Goal: Information Seeking & Learning: Check status

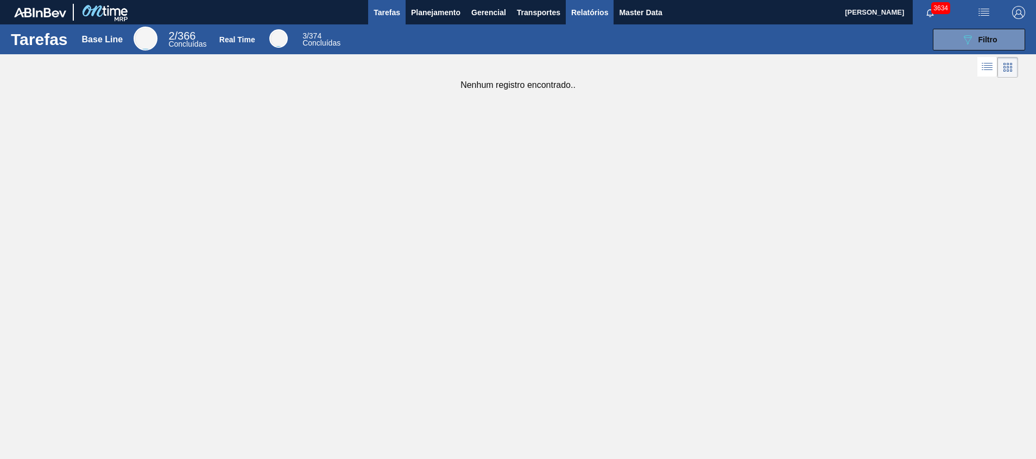
click at [571, 17] on span "Relatórios" at bounding box center [589, 12] width 37 height 13
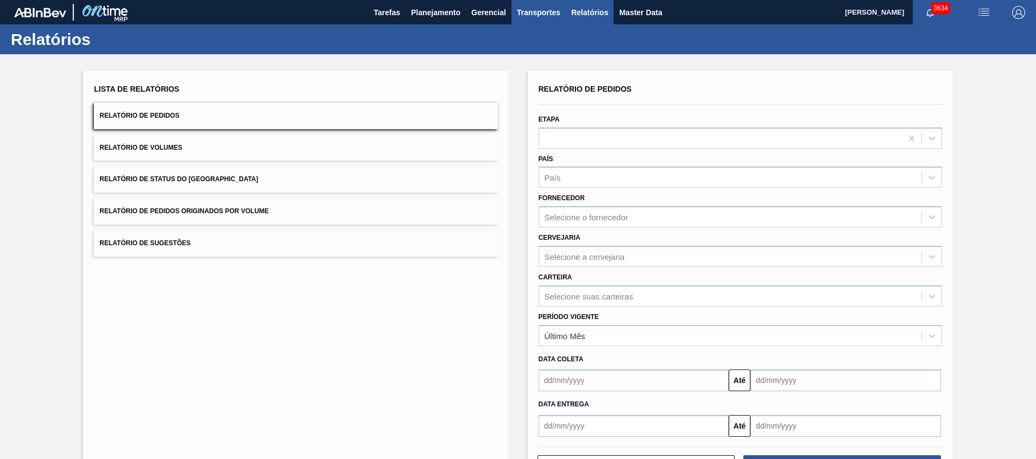
click at [541, 12] on span "Transportes" at bounding box center [538, 12] width 43 height 13
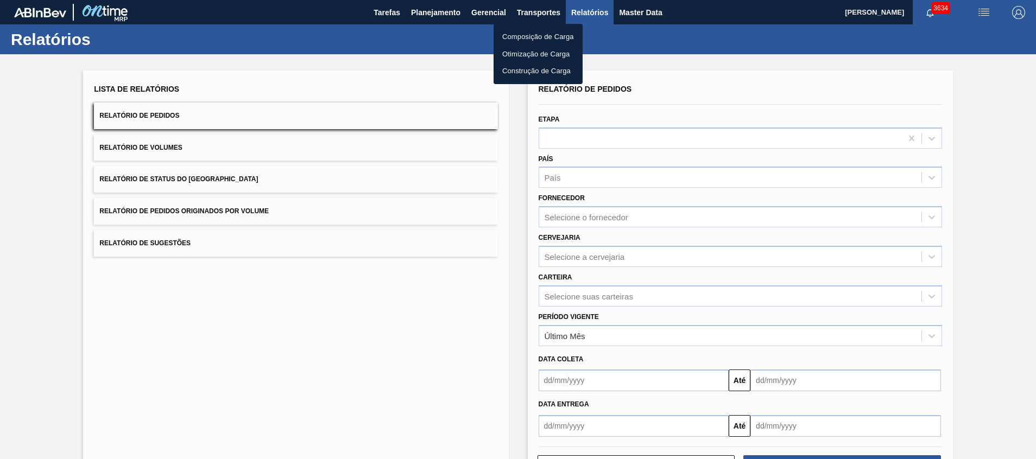
click at [532, 56] on li "Otimização de Carga" at bounding box center [538, 54] width 89 height 17
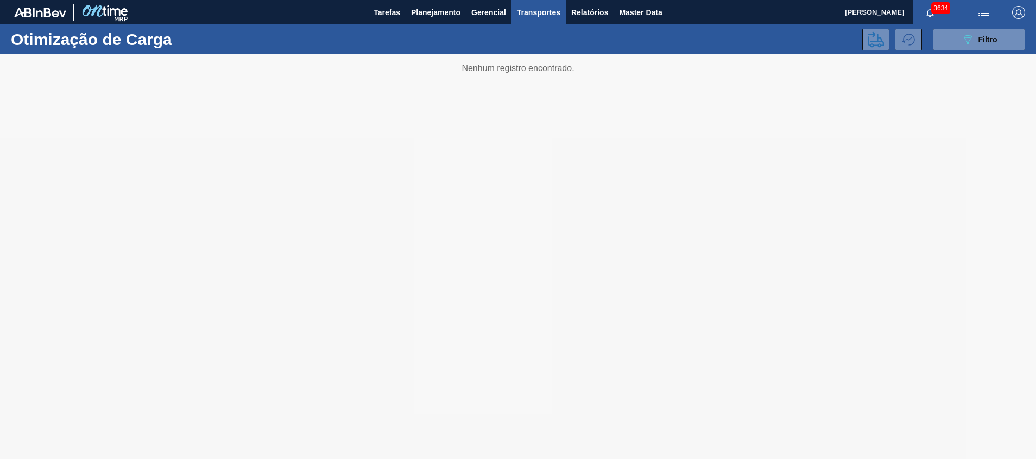
click at [545, 11] on span "Transportes" at bounding box center [538, 12] width 43 height 13
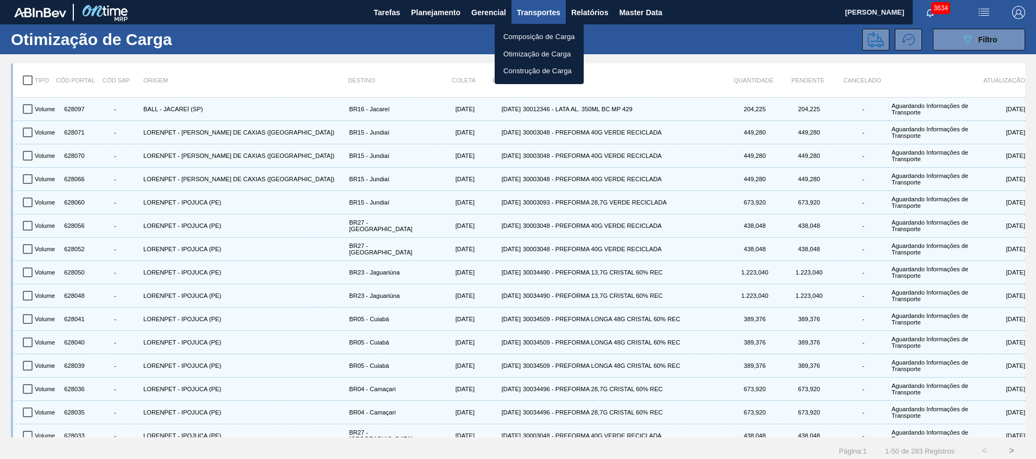
click at [623, 48] on div at bounding box center [518, 229] width 1036 height 459
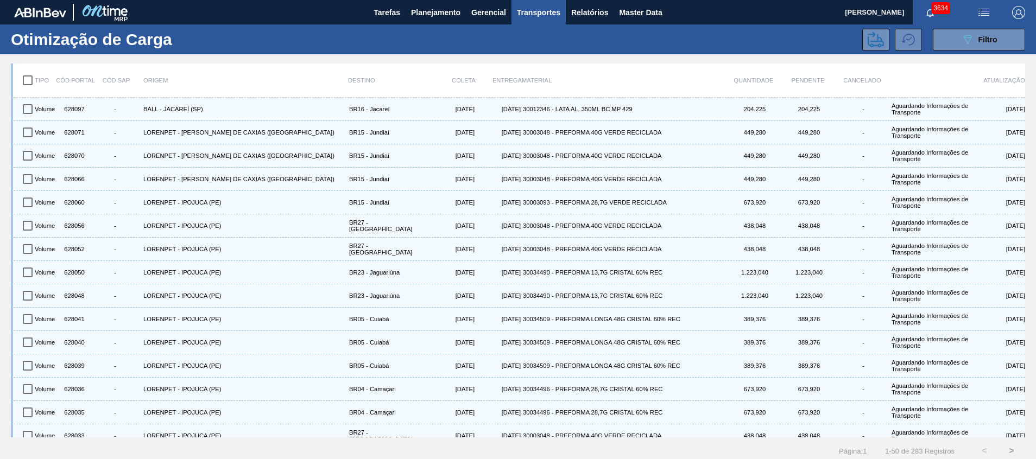
click at [541, 15] on span "Transportes" at bounding box center [538, 12] width 43 height 13
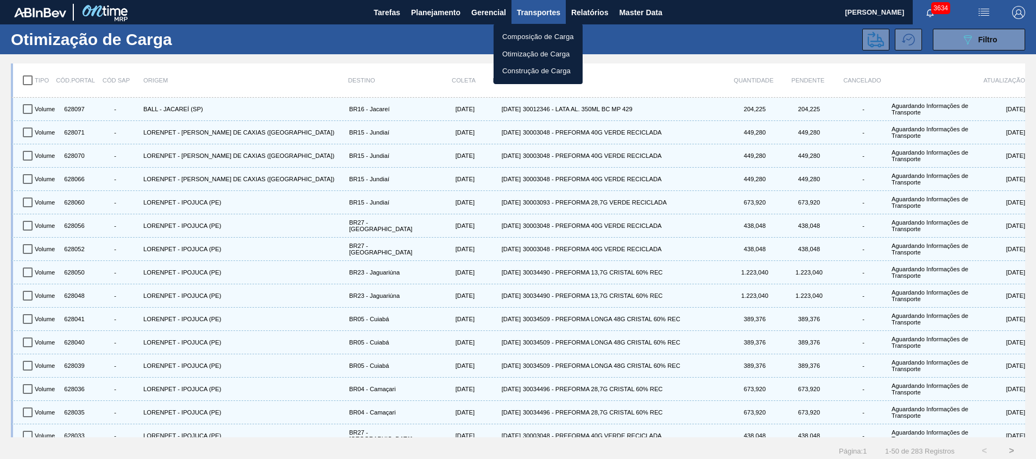
click at [986, 12] on div at bounding box center [518, 229] width 1036 height 459
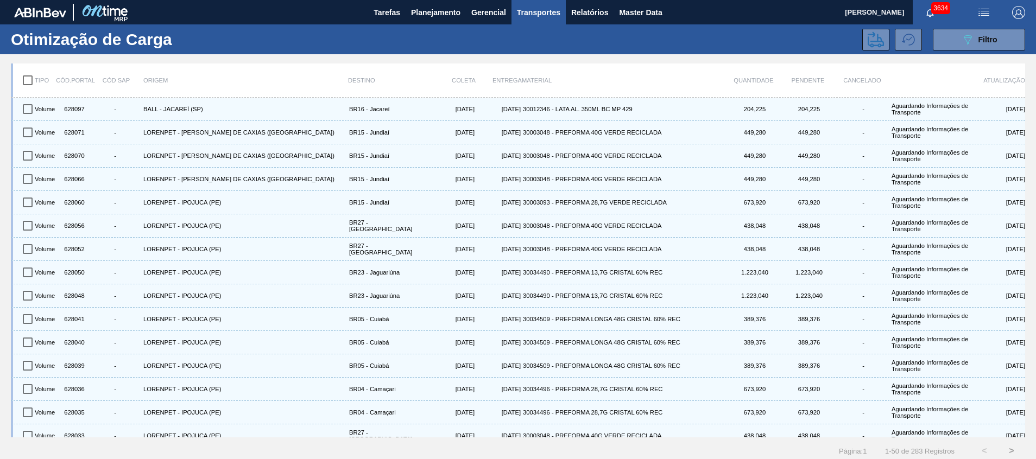
click at [979, 16] on img "button" at bounding box center [983, 12] width 13 height 13
click at [981, 15] on div at bounding box center [518, 229] width 1036 height 459
click at [979, 18] on img "button" at bounding box center [983, 12] width 13 height 13
click at [963, 34] on li "Upload de Volumes" at bounding box center [981, 39] width 94 height 20
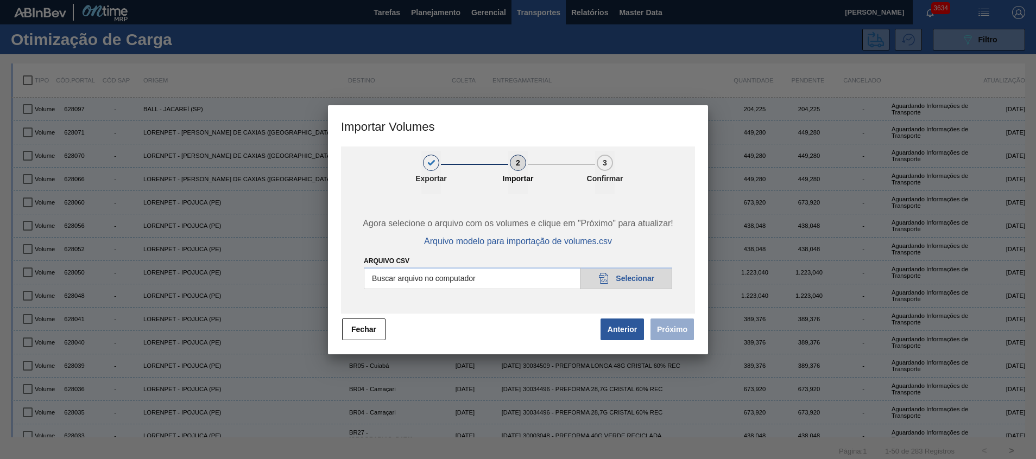
click at [630, 285] on input "Arquivo csv" at bounding box center [518, 279] width 308 height 22
type input "C:\fakepath\Template Subida.csv"
click at [358, 335] on button "Fechar" at bounding box center [363, 330] width 43 height 22
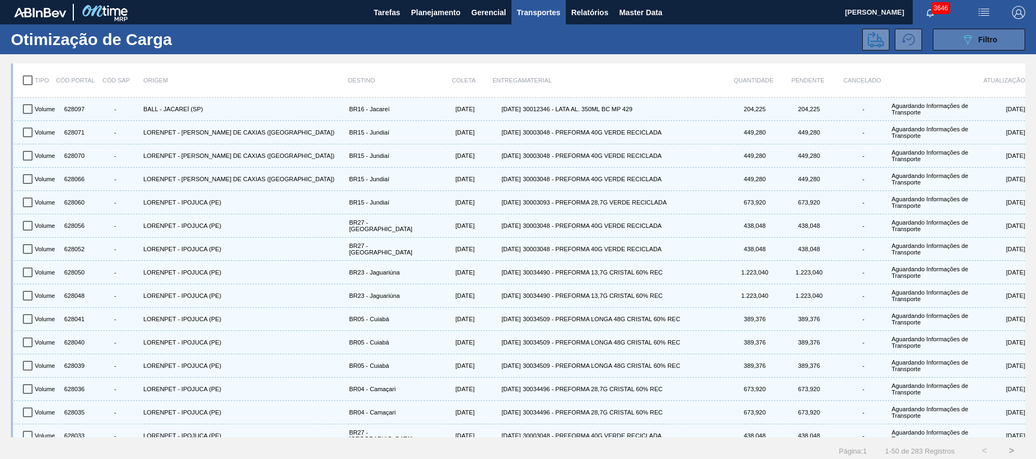
click at [982, 40] on span "Filtro" at bounding box center [988, 39] width 19 height 9
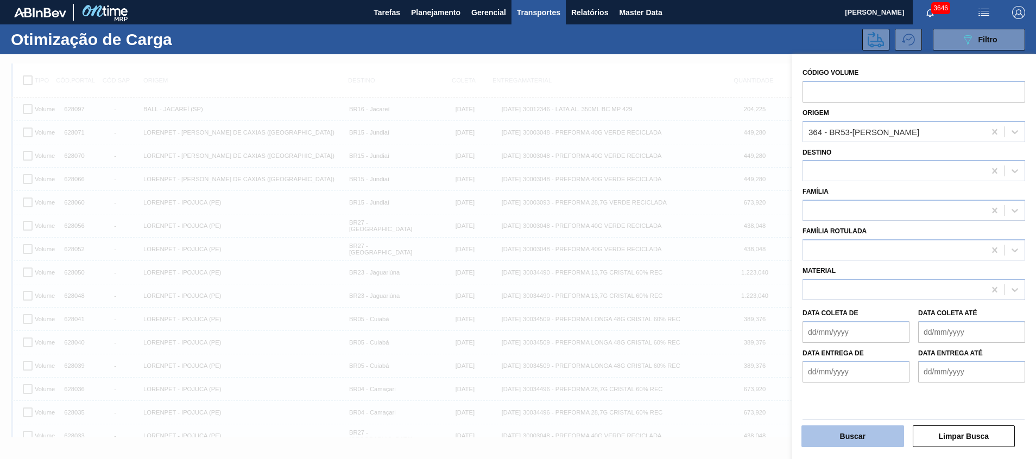
click at [835, 430] on button "Buscar" at bounding box center [852, 437] width 103 height 22
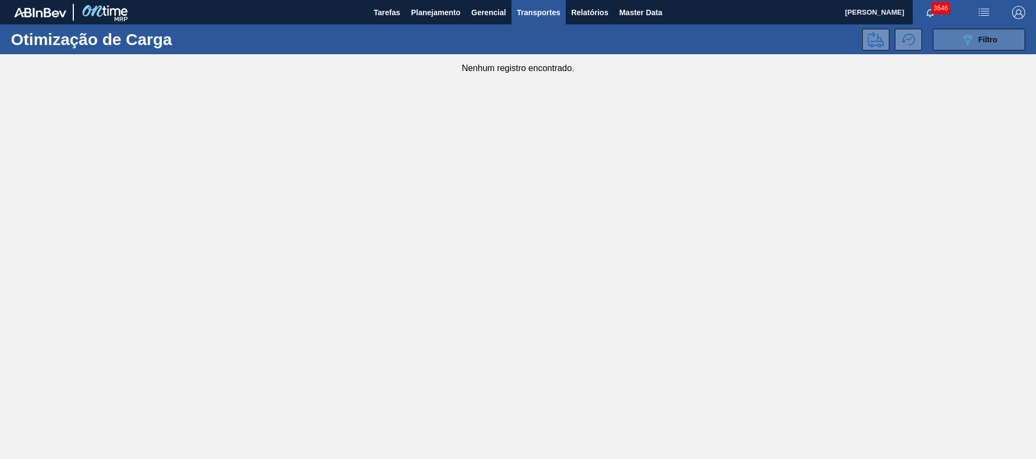
click at [968, 29] on button "089F7B8B-B2A5-4AFE-B5C0-19BA573D28AC Filtro" at bounding box center [979, 40] width 92 height 22
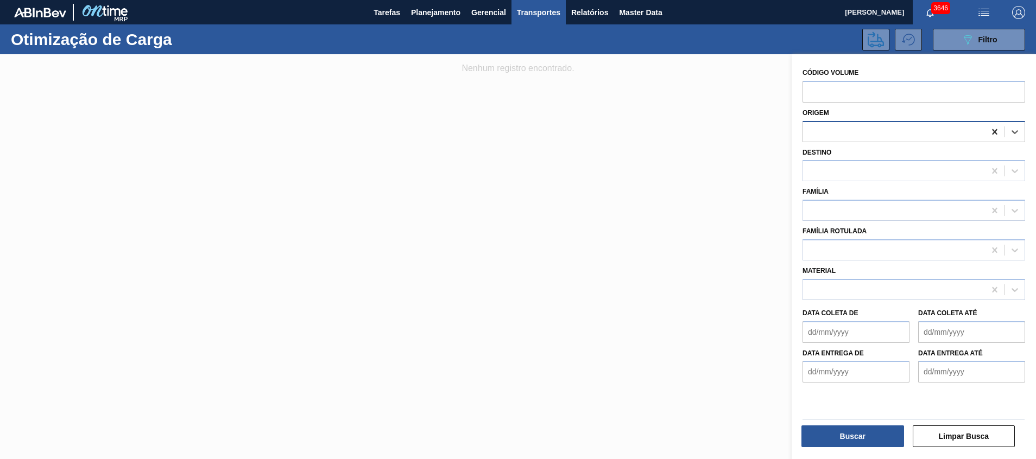
click at [993, 128] on icon at bounding box center [994, 132] width 11 height 11
click at [444, 13] on span "Planejamento" at bounding box center [435, 12] width 49 height 13
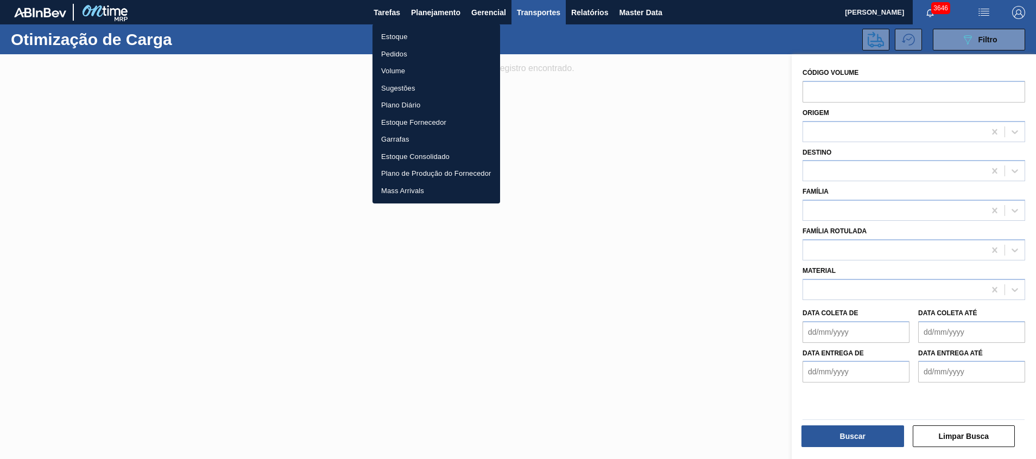
click at [443, 32] on li "Estoque" at bounding box center [437, 36] width 128 height 17
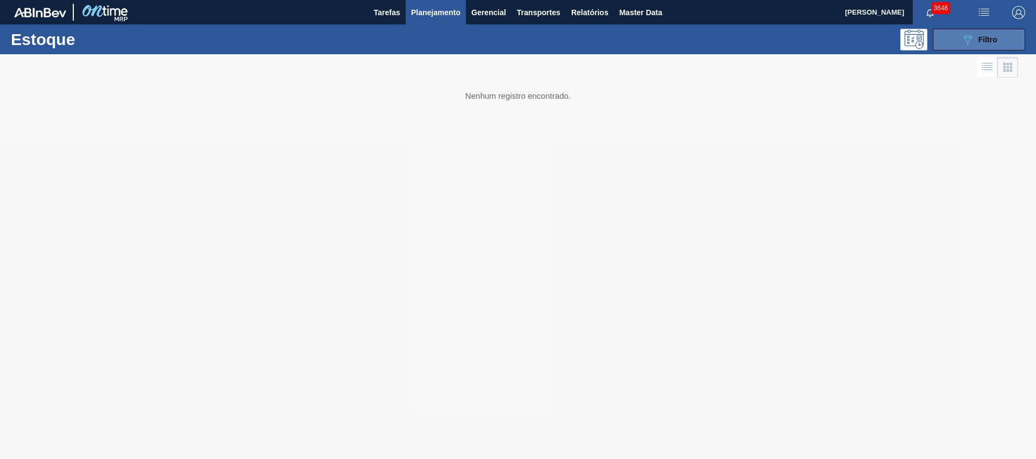
click at [958, 42] on button "089F7B8B-B2A5-4AFE-B5C0-19BA573D28AC Filtro" at bounding box center [979, 40] width 92 height 22
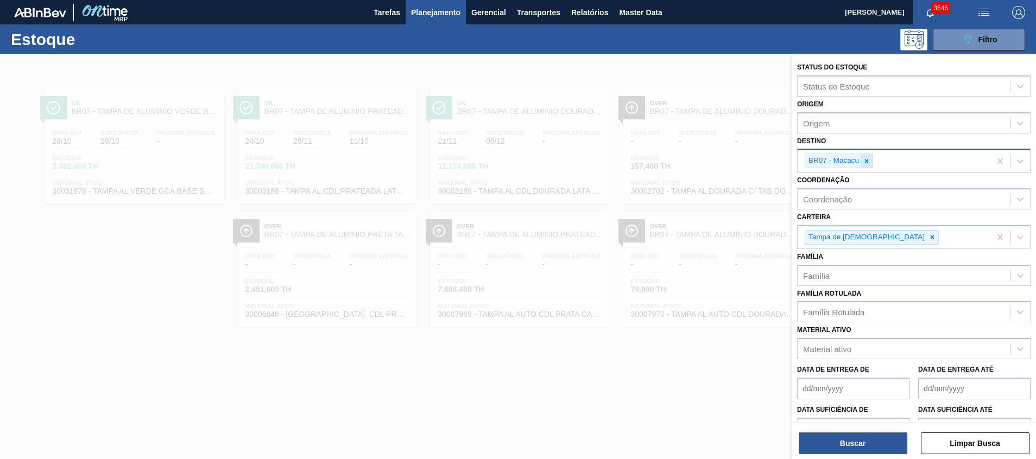
click at [867, 162] on icon at bounding box center [867, 161] width 4 height 4
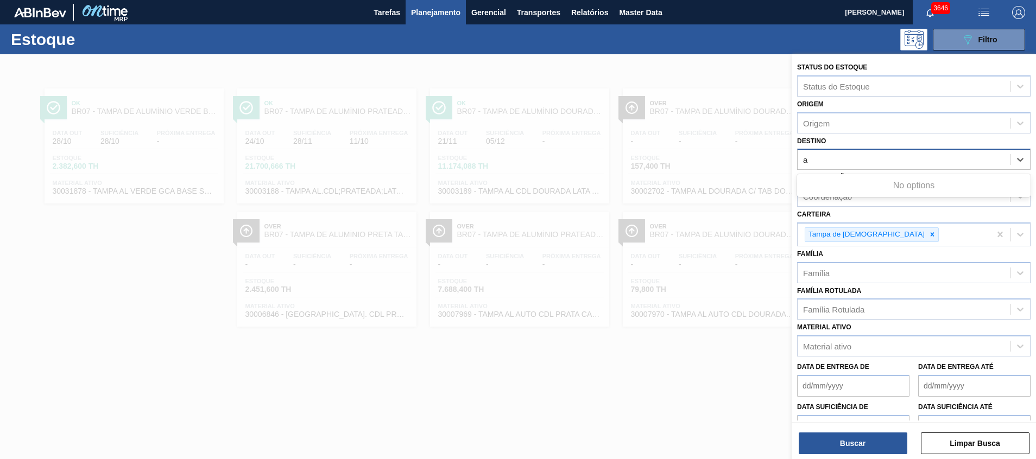
type input "ag"
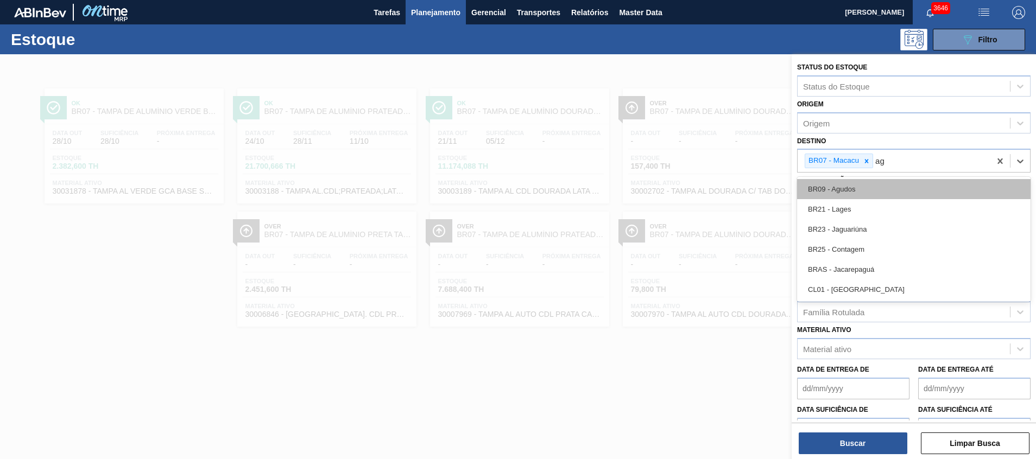
click at [839, 182] on div "BR09 - Agudos" at bounding box center [913, 189] width 233 height 20
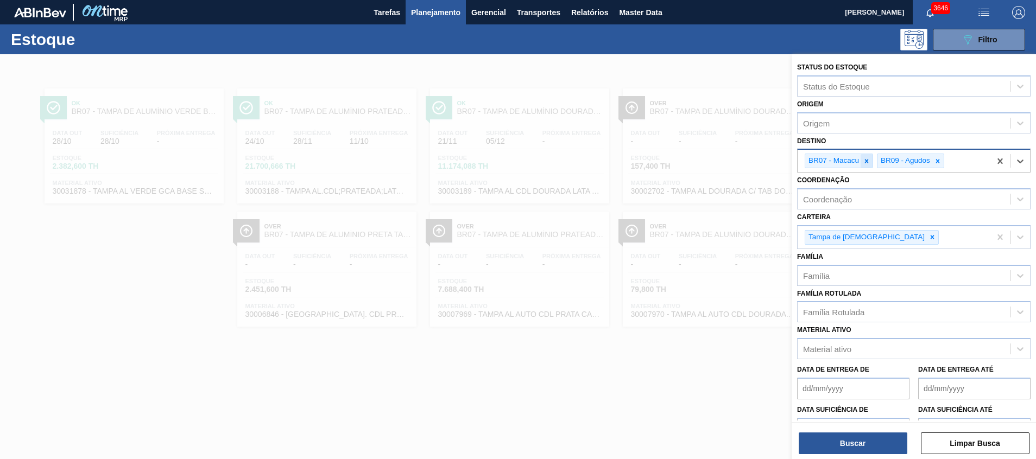
click at [870, 163] on icon at bounding box center [867, 161] width 8 height 8
click at [831, 443] on button "Buscar" at bounding box center [853, 444] width 109 height 22
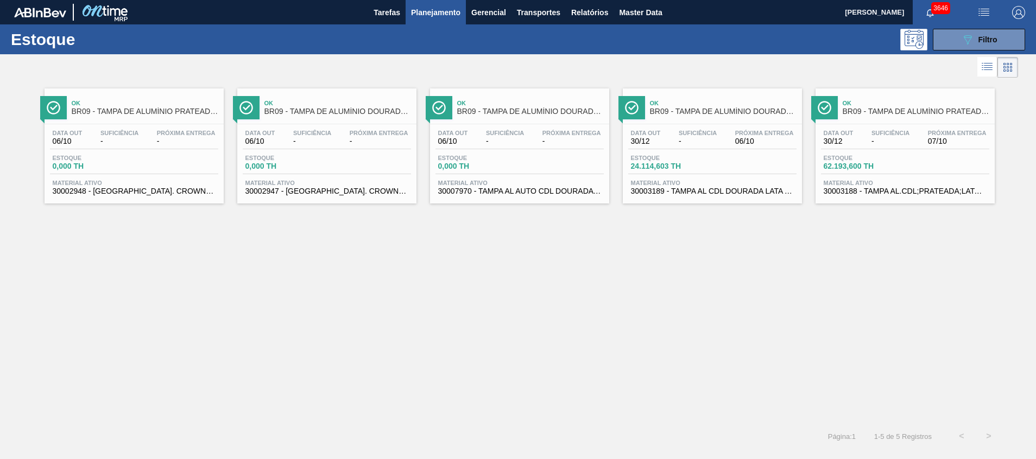
click at [915, 109] on span "BR09 - TAMPA DE ALUMÍNIO PRATEADA BALL CDL" at bounding box center [916, 112] width 147 height 8
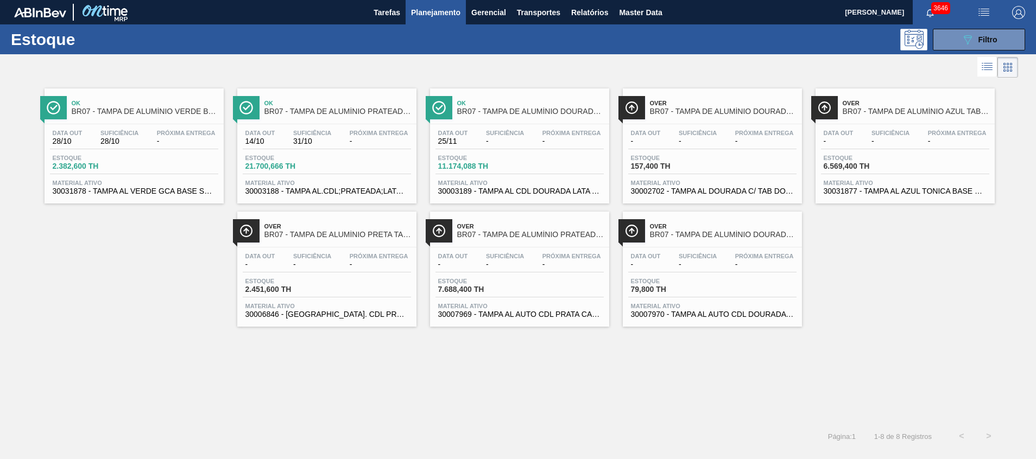
click at [1002, 24] on div "Estoque 089F7B8B-B2A5-4AFE-B5C0-19BA573D28AC Filtro" at bounding box center [518, 39] width 1036 height 30
click at [993, 34] on div "089F7B8B-B2A5-4AFE-B5C0-19BA573D28AC Filtro" at bounding box center [979, 39] width 36 height 13
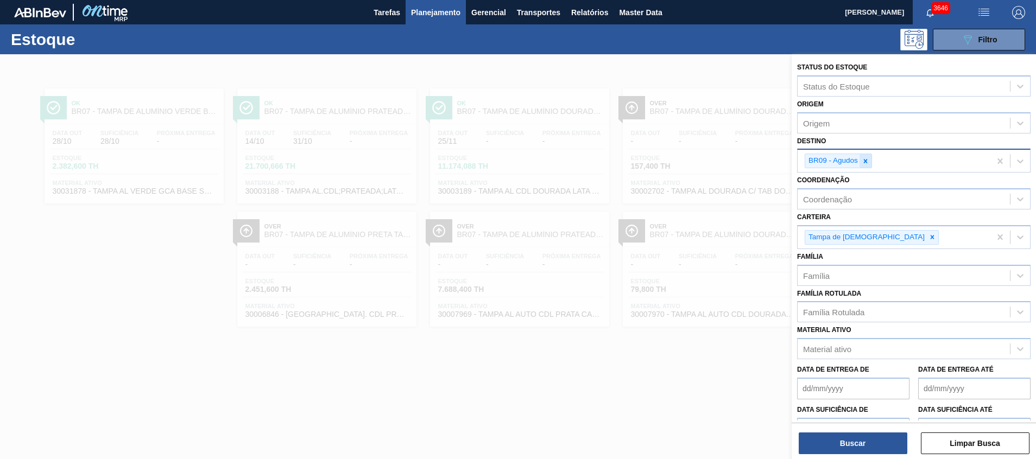
click at [863, 159] on icon at bounding box center [866, 161] width 8 height 8
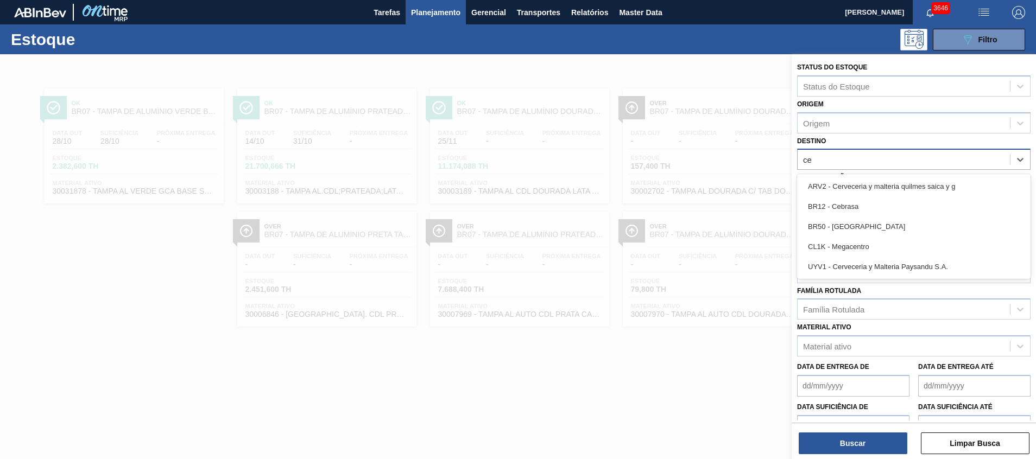
type input "ceb"
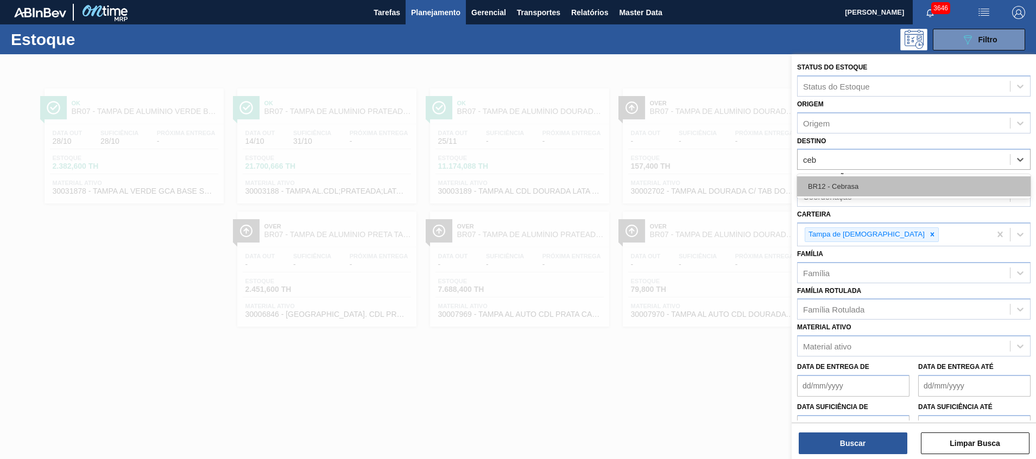
click at [838, 187] on div "BR12 - Cebrasa" at bounding box center [913, 186] width 233 height 20
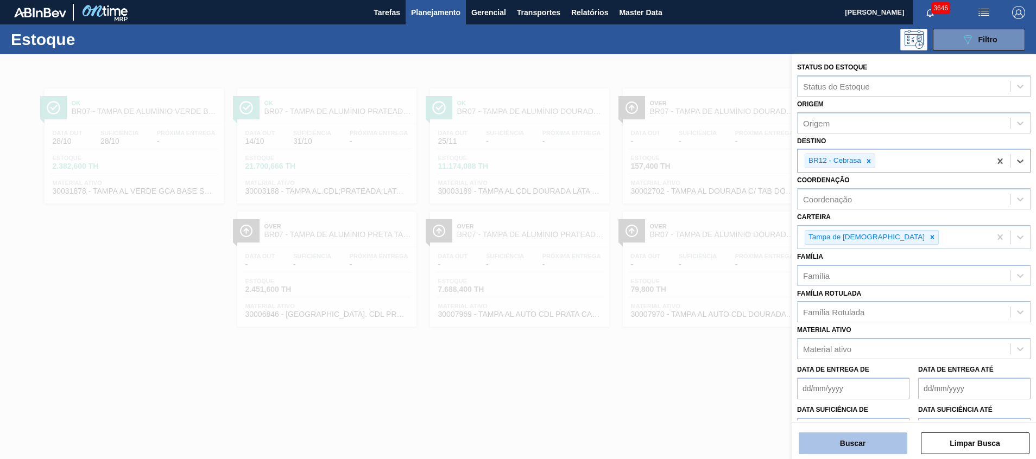
click at [848, 448] on button "Buscar" at bounding box center [853, 444] width 109 height 22
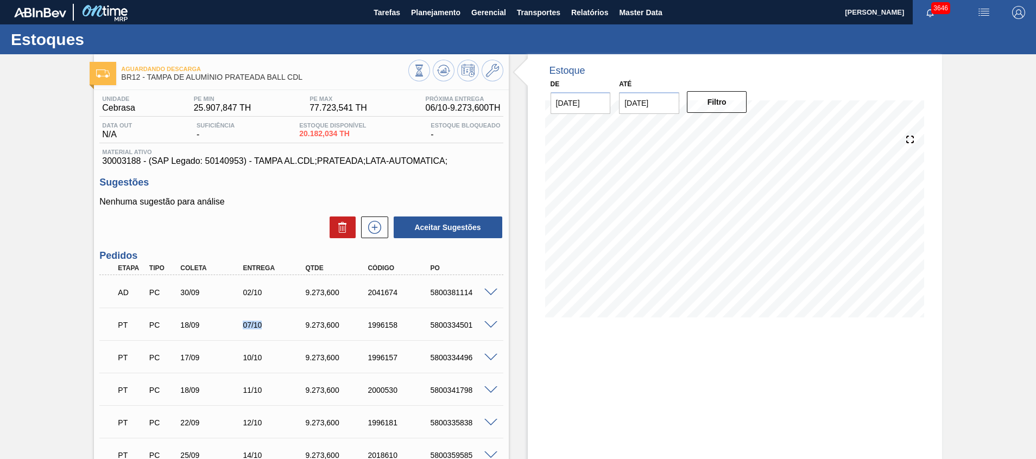
drag, startPoint x: 251, startPoint y: 326, endPoint x: 274, endPoint y: 334, distance: 24.7
click at [274, 334] on div "PT PC 18/09 07/10 9.273,600 1996158 5800334501" at bounding box center [298, 324] width 375 height 22
click at [447, 374] on div "PT PC 18/09 11/10 9.273,600 2000530 5800341798 Material 30003188 - TAMPA AL.CDL…" at bounding box center [300, 389] width 403 height 33
click at [452, 288] on div "5800381114" at bounding box center [462, 292] width 70 height 9
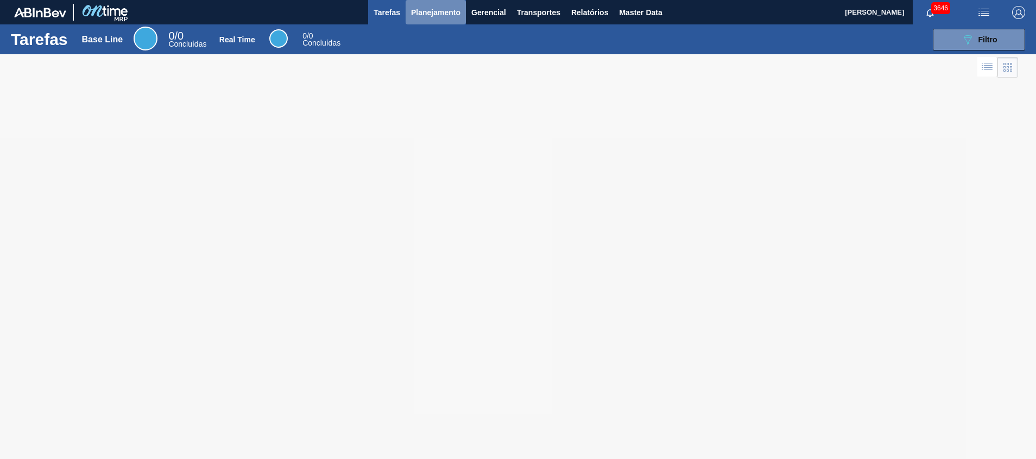
click at [419, 12] on span "Planejamento" at bounding box center [435, 12] width 49 height 13
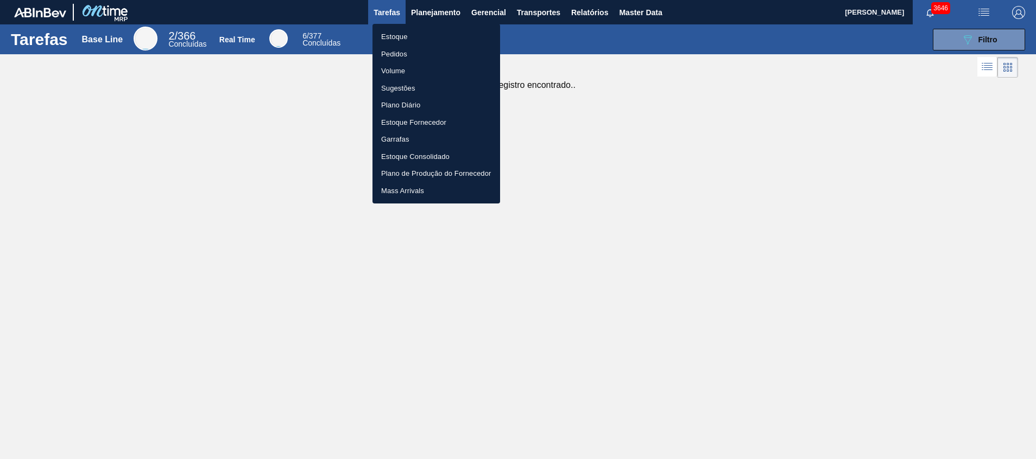
click at [435, 38] on li "Estoque" at bounding box center [437, 36] width 128 height 17
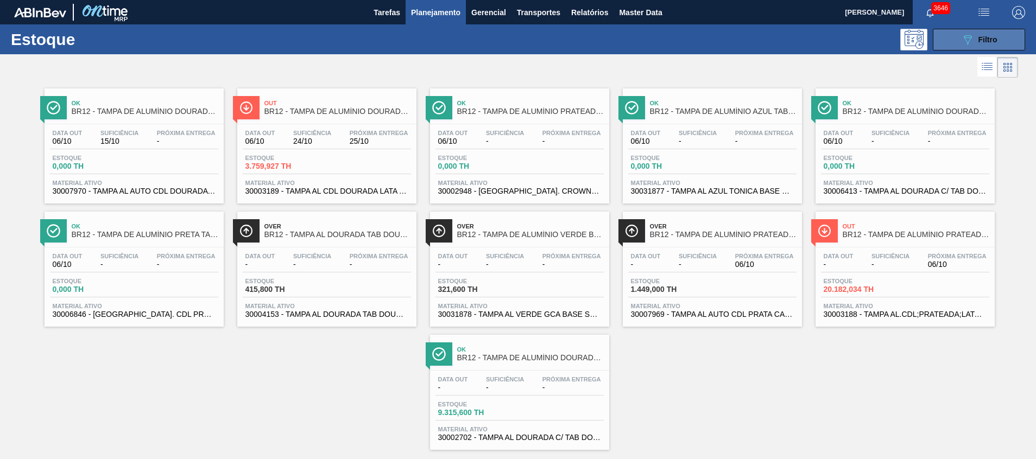
click at [953, 39] on button "089F7B8B-B2A5-4AFE-B5C0-19BA573D28AC Filtro" at bounding box center [979, 40] width 92 height 22
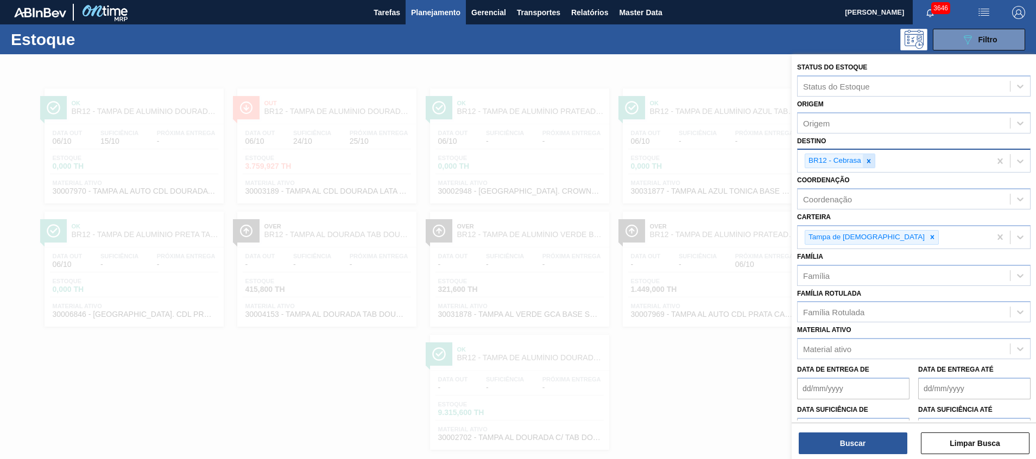
click at [867, 165] on div at bounding box center [869, 161] width 12 height 14
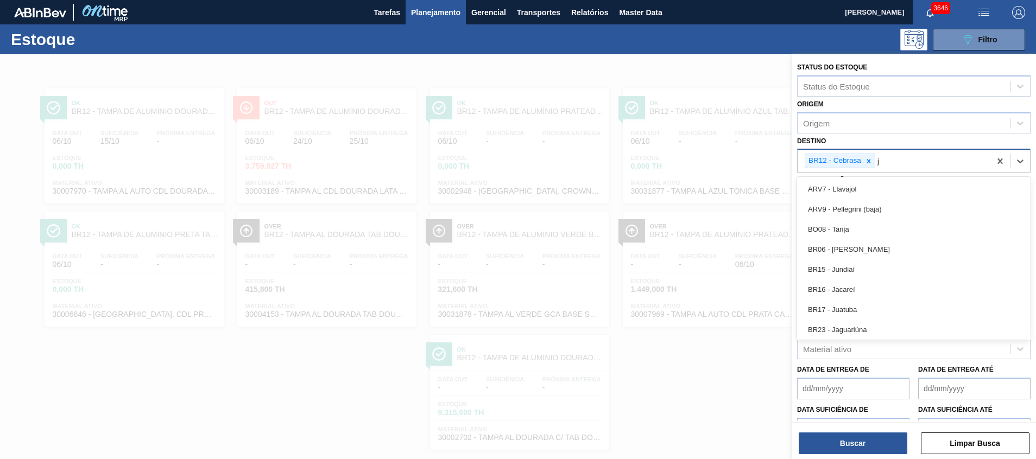
type input "ju"
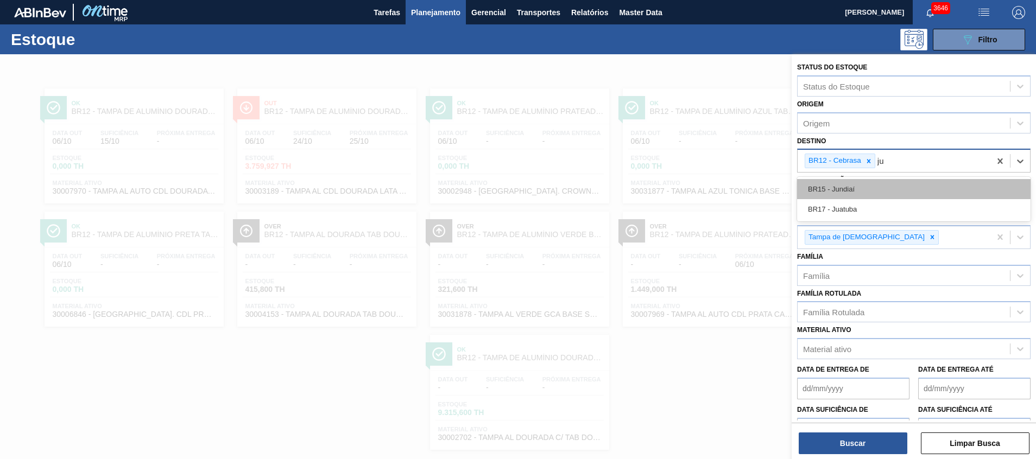
click at [825, 187] on div "BR15 - Jundiaí" at bounding box center [913, 189] width 233 height 20
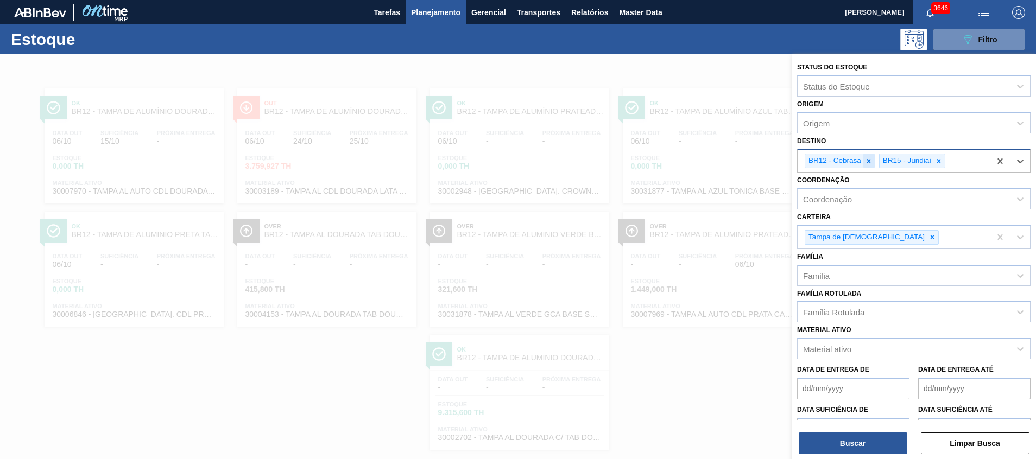
click at [870, 160] on icon at bounding box center [869, 161] width 4 height 4
click at [836, 438] on button "Buscar" at bounding box center [853, 444] width 109 height 22
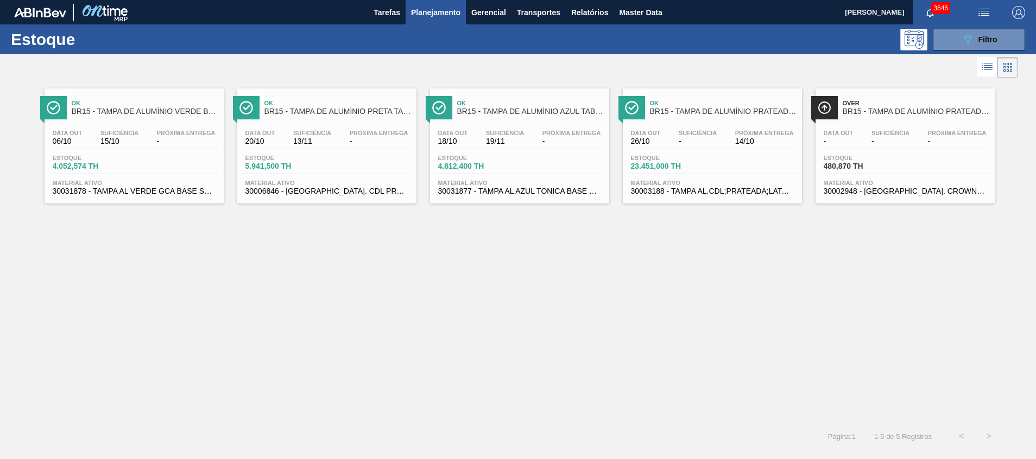
click at [158, 199] on div "Ok BR15 - TAMPA DE ALUMÍNIO VERDE BALL Data [DATE] Suficiência 15/10 Próxima En…" at bounding box center [134, 146] width 179 height 115
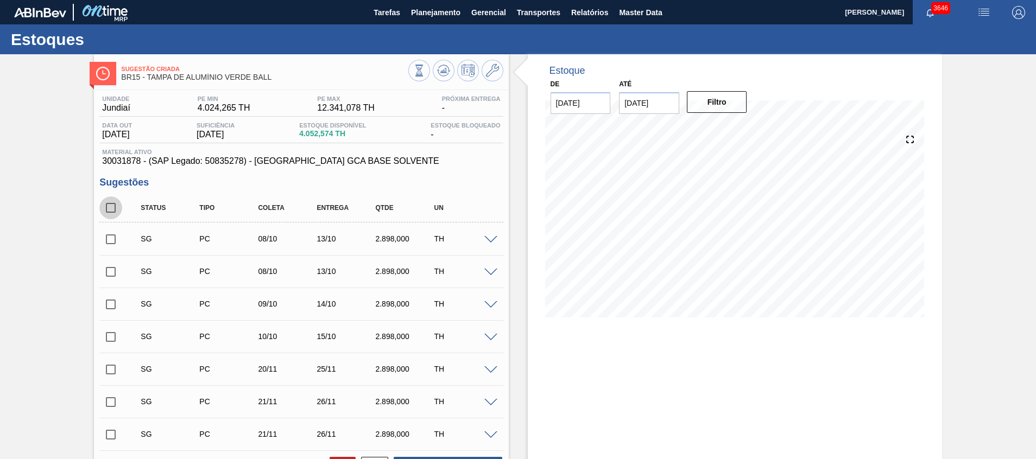
click at [104, 206] on input "checkbox" at bounding box center [110, 208] width 23 height 23
checkbox input "true"
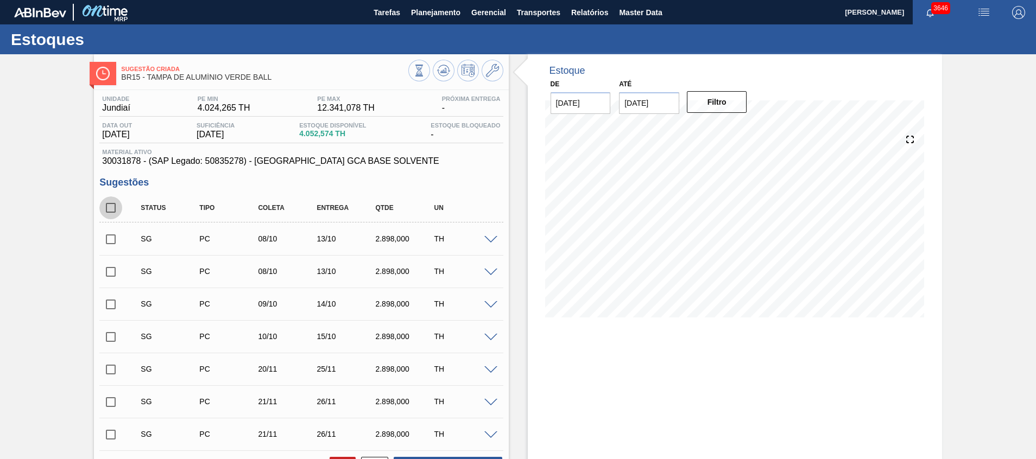
checkbox input "true"
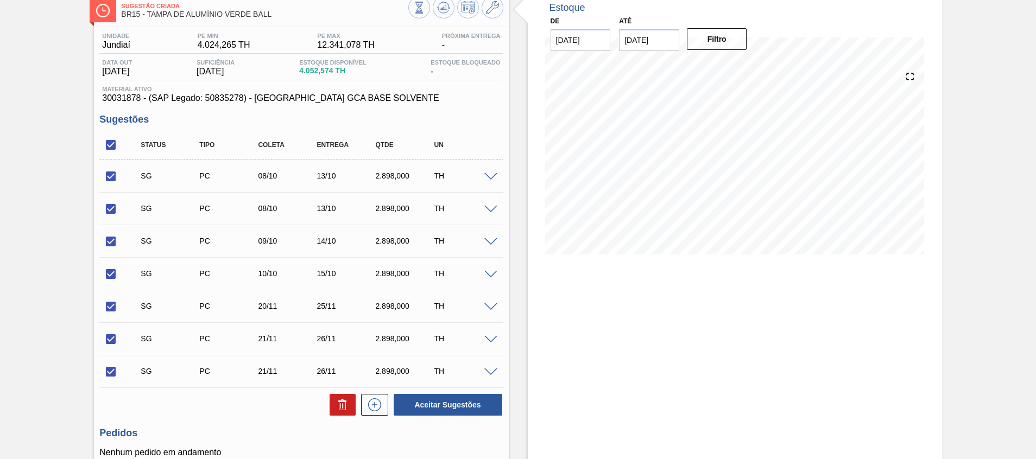
scroll to position [64, 0]
click at [330, 398] on button at bounding box center [343, 405] width 26 height 22
checkbox input "false"
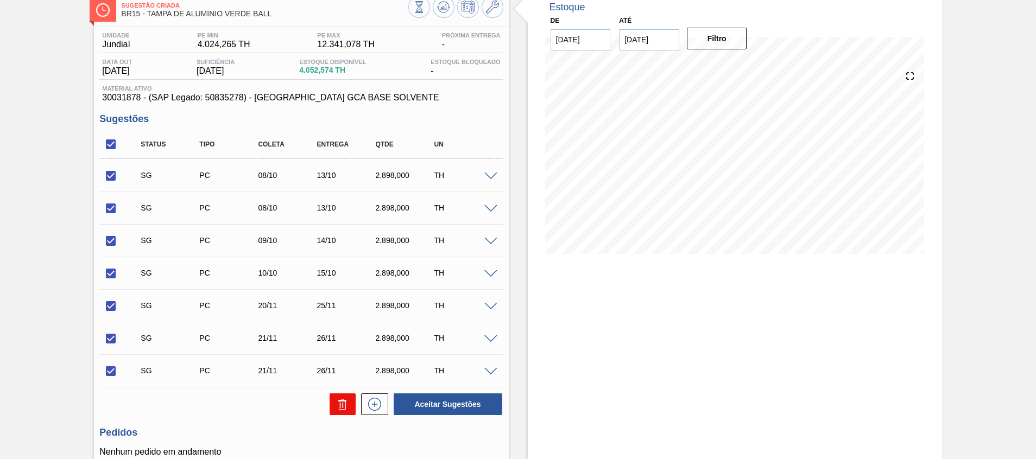
checkbox input "false"
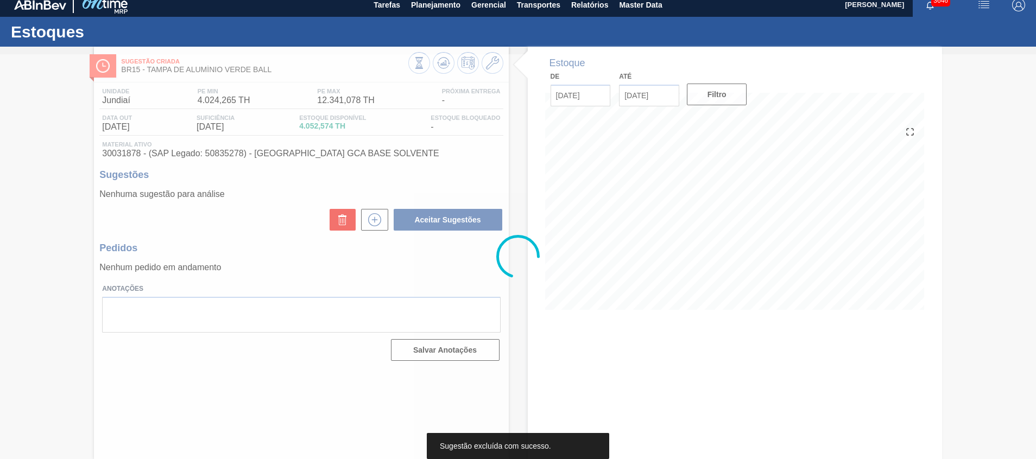
scroll to position [8, 0]
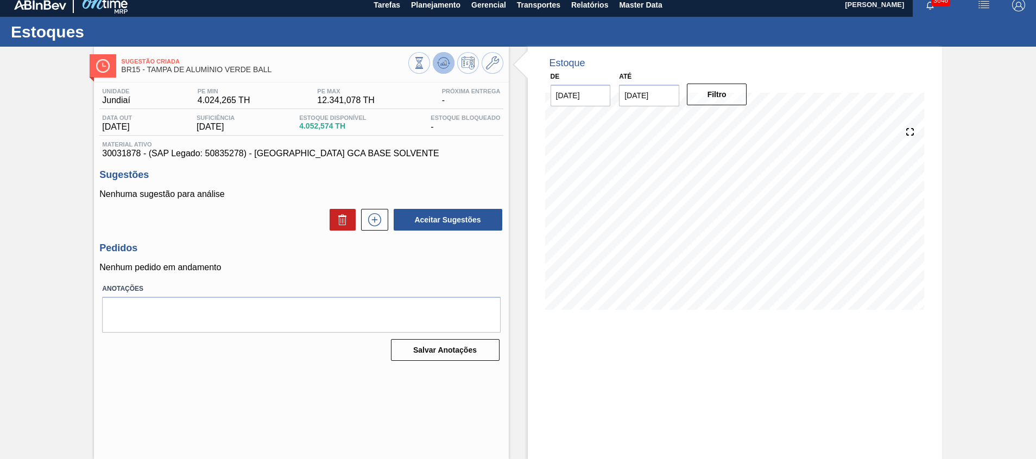
click at [439, 72] on button at bounding box center [444, 63] width 22 height 22
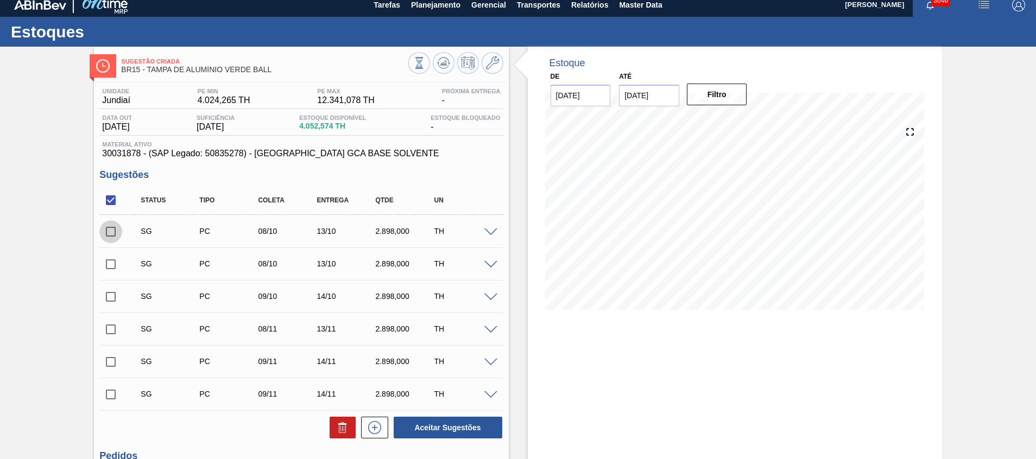
click at [107, 236] on input "checkbox" at bounding box center [110, 231] width 23 height 23
click at [488, 236] on div "SG PC 08/10 13/10 2.898,000 TH" at bounding box center [300, 231] width 403 height 27
click at [488, 231] on span at bounding box center [490, 233] width 13 height 8
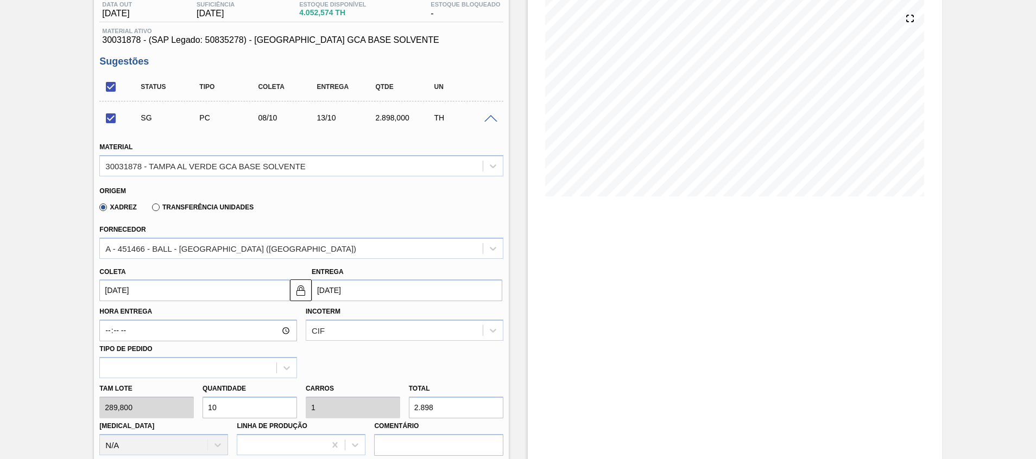
scroll to position [121, 0]
click at [275, 408] on input "10" at bounding box center [250, 408] width 94 height 22
checkbox input "false"
type input "1"
type input "0,1"
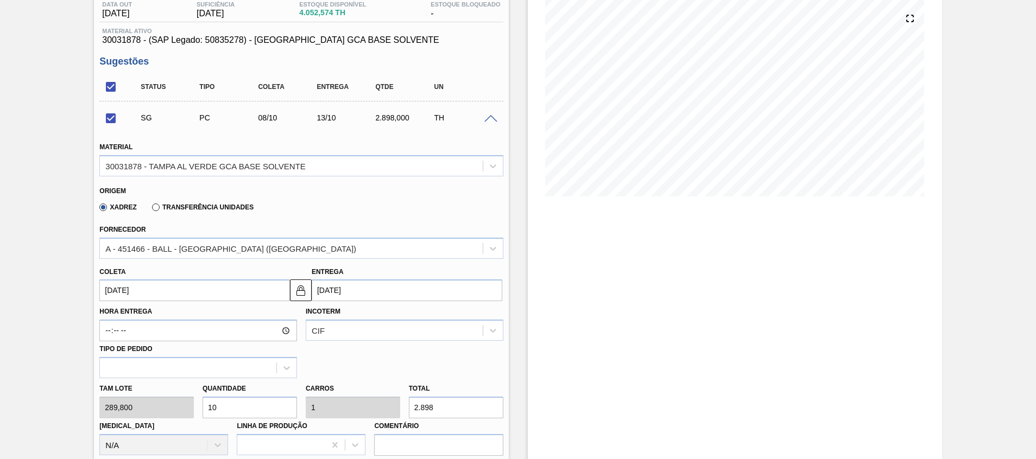
type input "289,8"
type input "15"
type input "1,5"
type input "4.347"
type input "15"
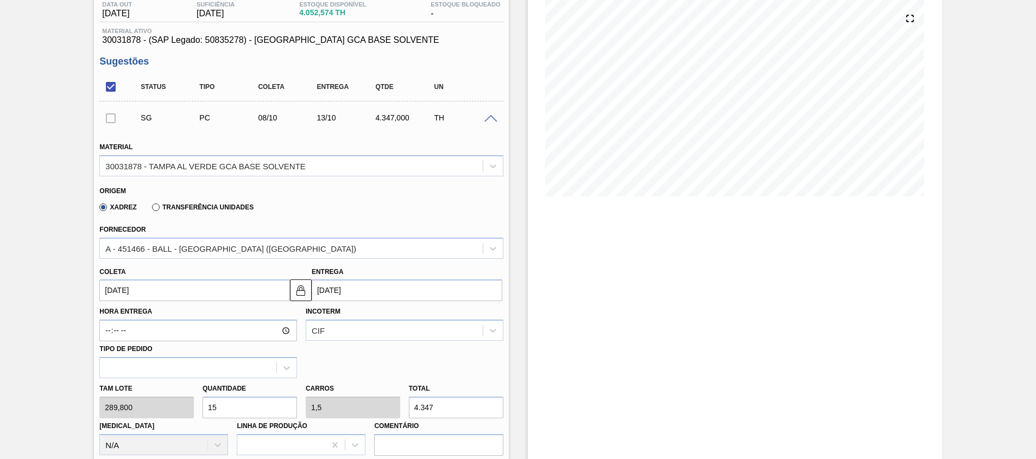
click at [380, 399] on div "Tam lote 289,800 Quantidade 15 Carros 1,5 Total 4.347 [MEDICAL_DATA] N/A Linha …" at bounding box center [301, 417] width 412 height 78
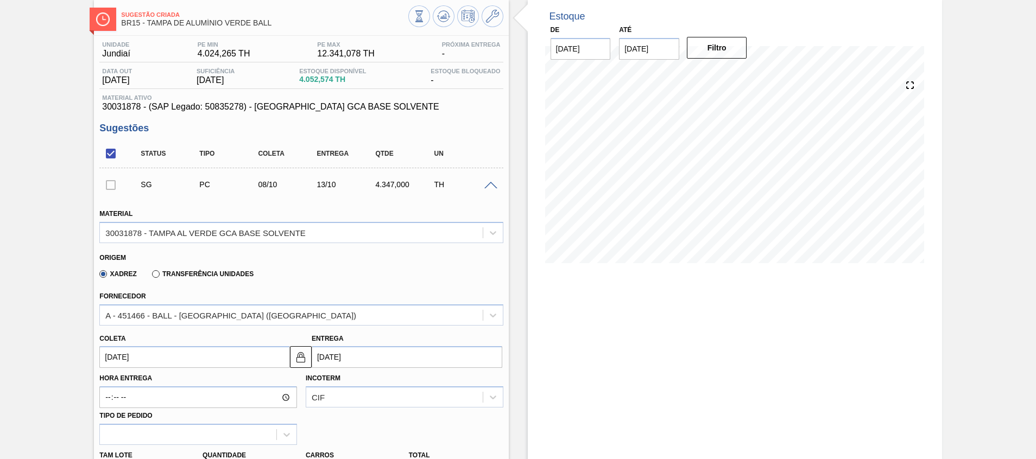
scroll to position [53, 0]
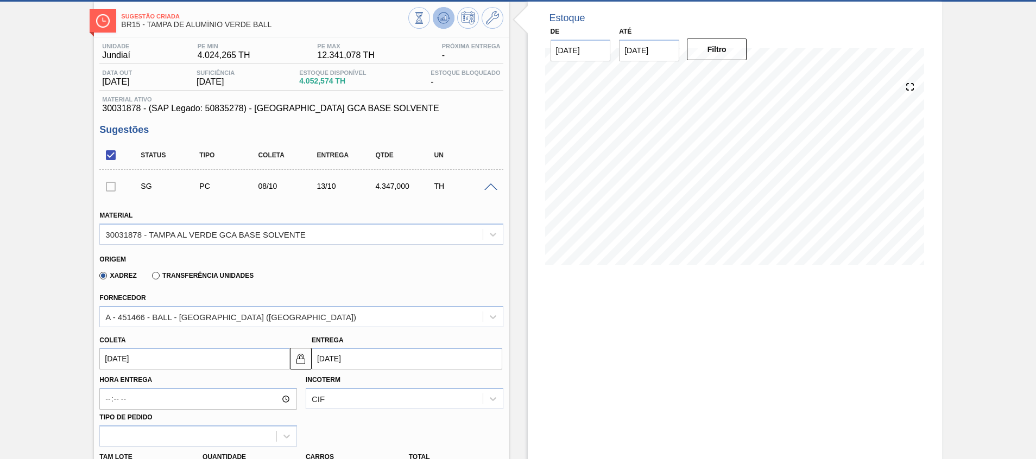
click at [444, 26] on button at bounding box center [444, 18] width 22 height 22
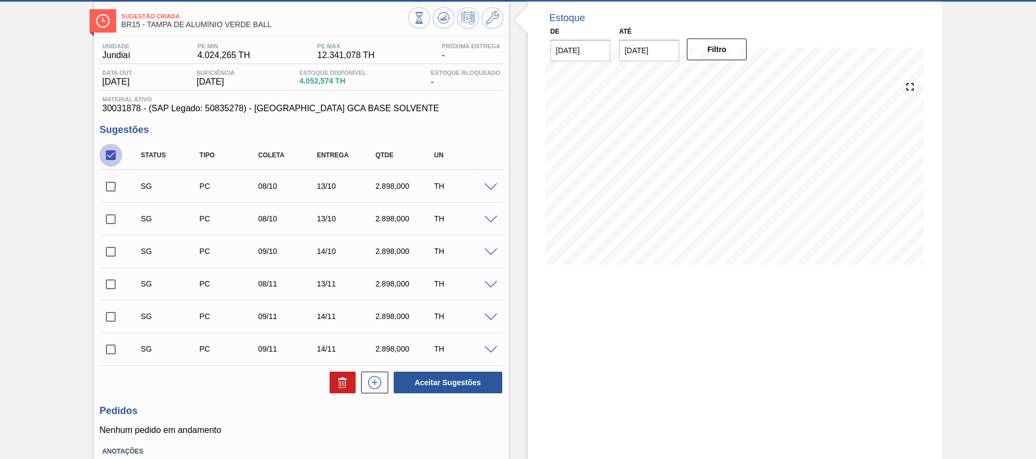
click at [109, 153] on input "checkbox" at bounding box center [110, 155] width 23 height 23
click at [113, 158] on input "checkbox" at bounding box center [110, 155] width 23 height 23
checkbox input "true"
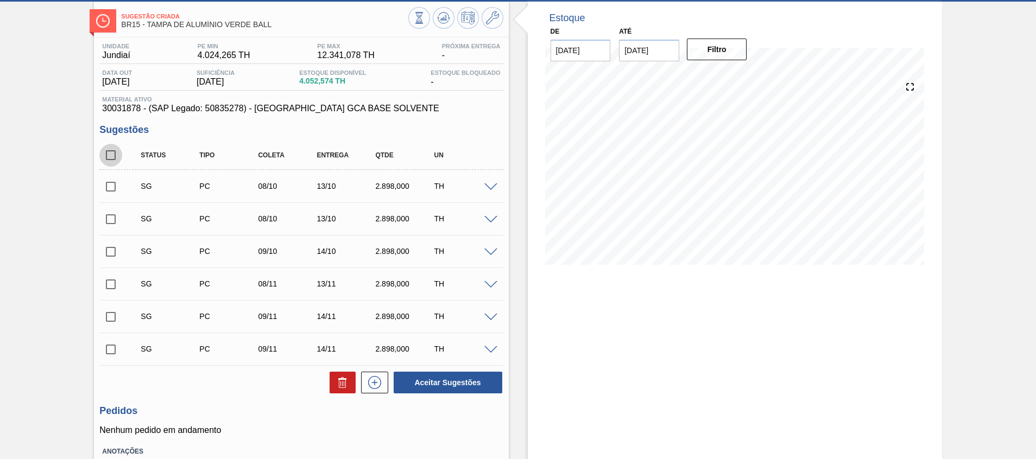
checkbox input "true"
click at [114, 185] on input "checkbox" at bounding box center [110, 186] width 23 height 23
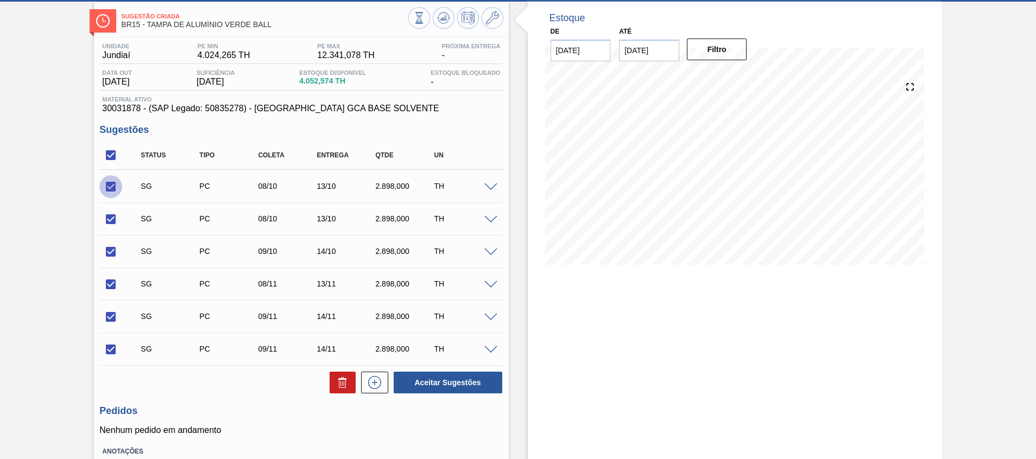
checkbox input "false"
click at [336, 378] on icon at bounding box center [342, 382] width 13 height 13
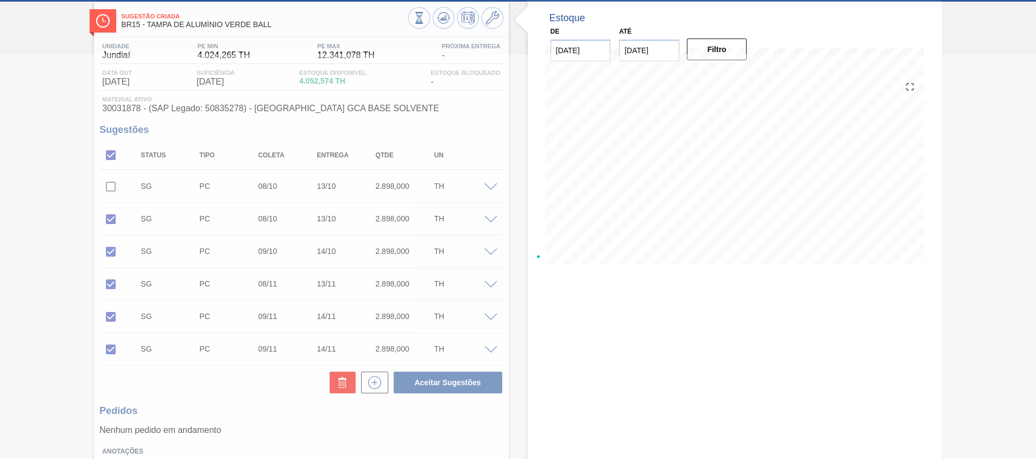
scroll to position [8, 0]
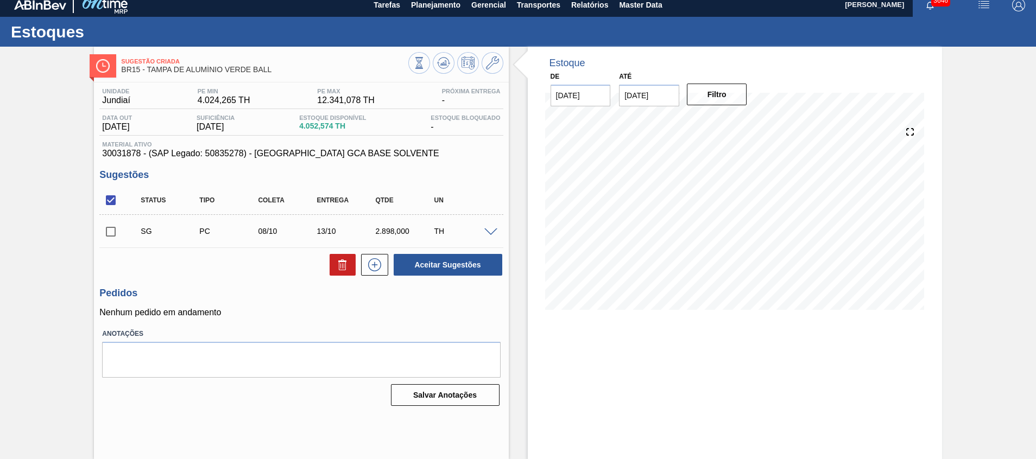
click at [397, 231] on div "2.898,000" at bounding box center [405, 231] width 65 height 9
copy div "2.898,000"
click at [487, 231] on span at bounding box center [490, 233] width 13 height 8
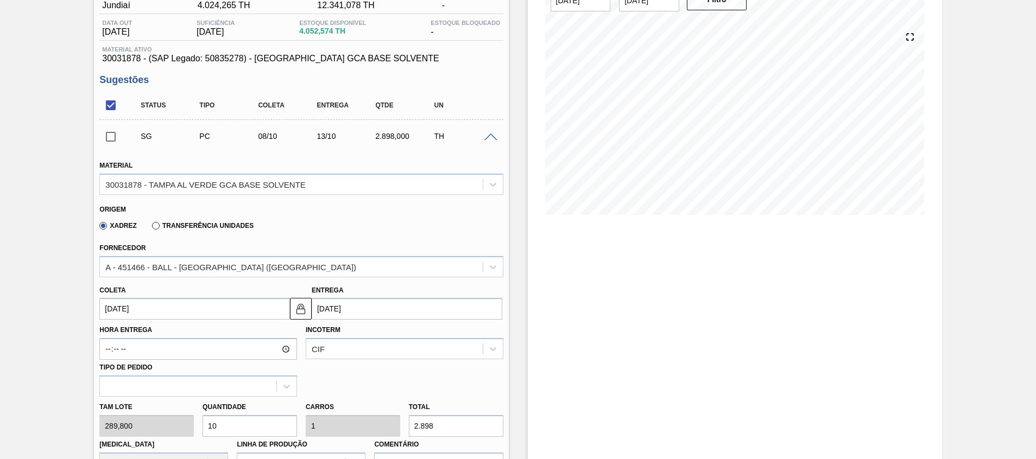
scroll to position [104, 0]
click at [280, 426] on input "10" at bounding box center [250, 425] width 94 height 22
type input "1"
type input "0,1"
type input "289,8"
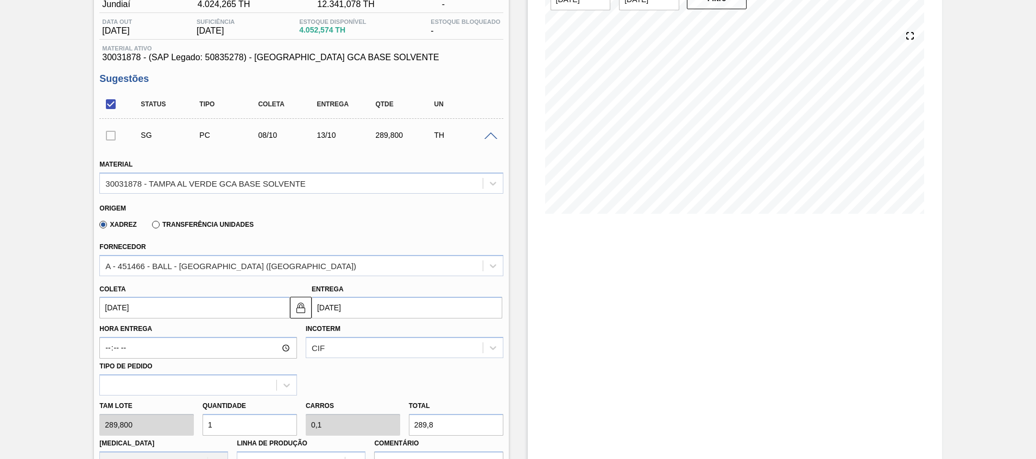
type input "0"
type input "1"
type input "0,1"
type input "289,8"
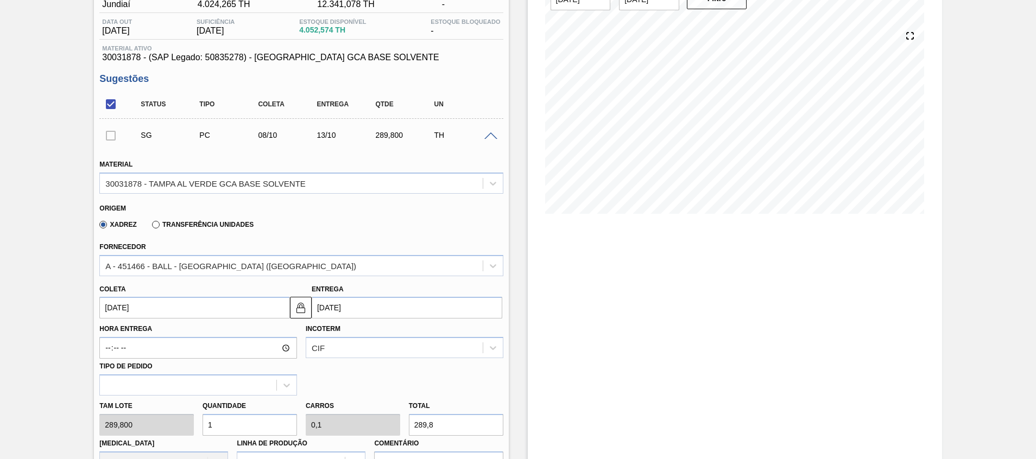
type input "15"
type input "1,5"
type input "4.347"
type input "15"
click at [439, 433] on input "4.347" at bounding box center [456, 425] width 94 height 22
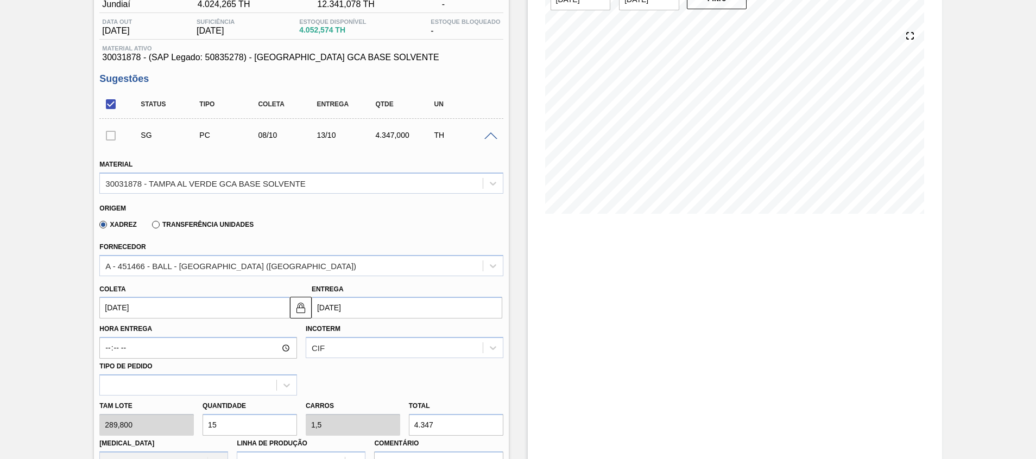
click at [439, 433] on input "4.347" at bounding box center [456, 425] width 94 height 22
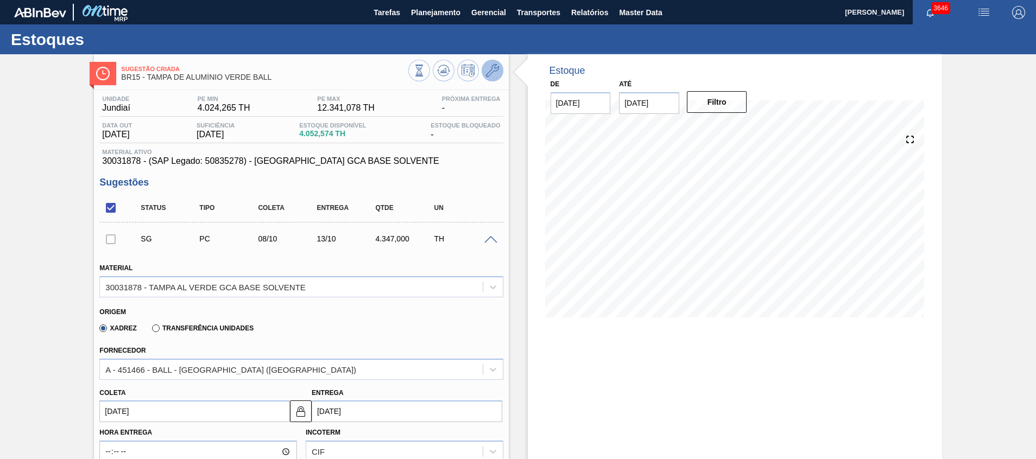
click at [488, 74] on icon at bounding box center [492, 70] width 13 height 13
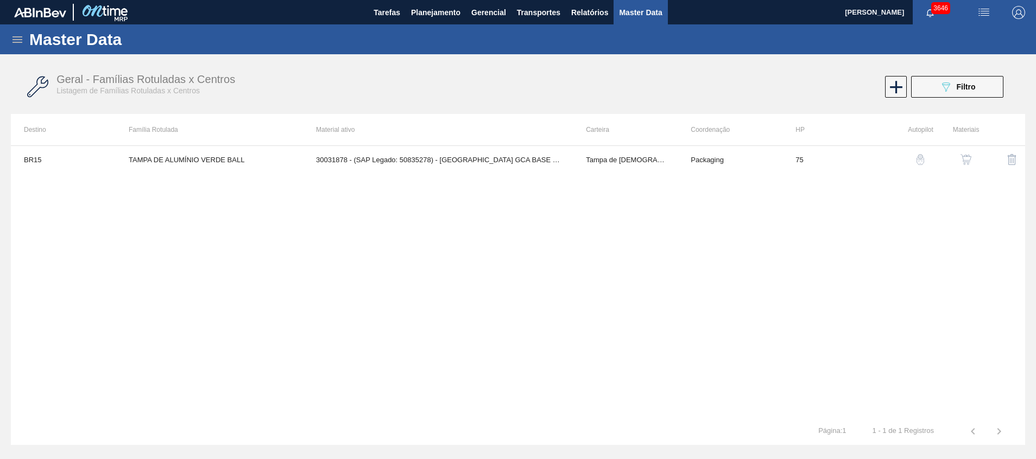
click at [964, 152] on button "button" at bounding box center [966, 160] width 26 height 26
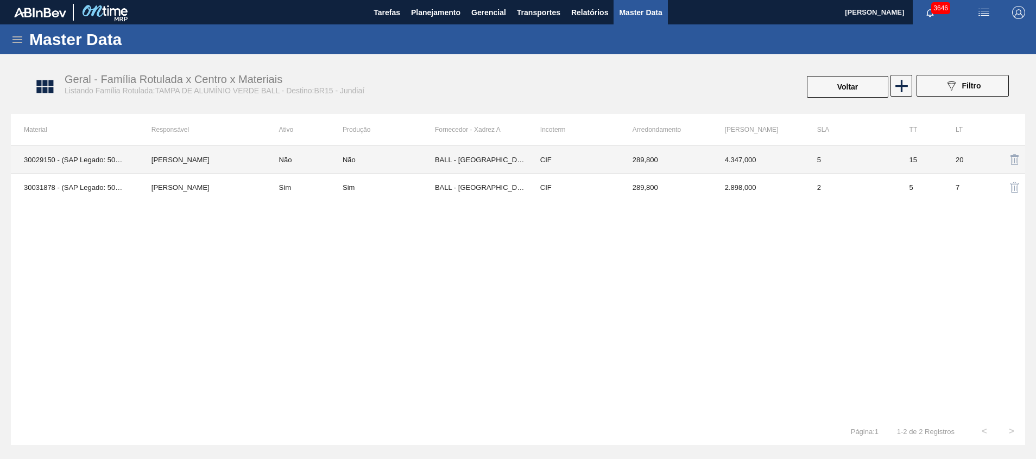
click at [726, 161] on td "4.347,000" at bounding box center [758, 160] width 92 height 28
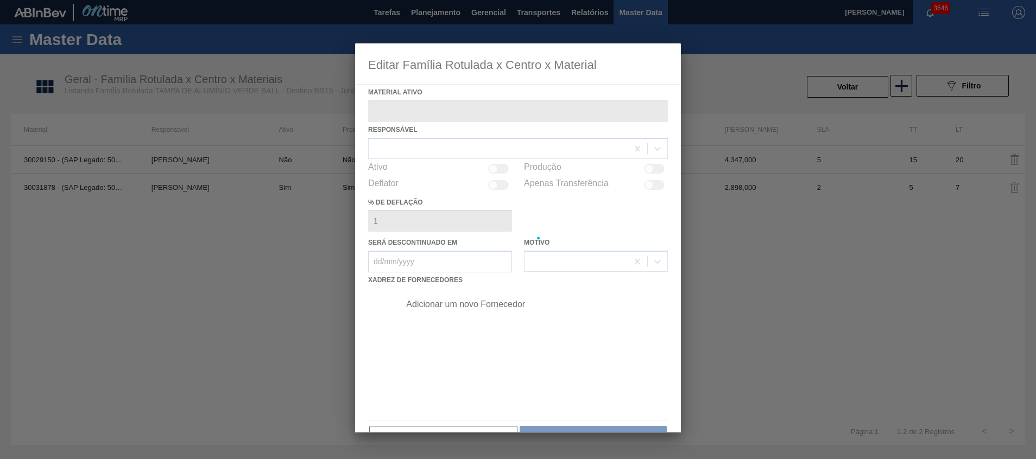
type ativo "30029150 - (SAP Legado: 50815306) - [GEOGRAPHIC_DATA] GCA BASE AGUA"
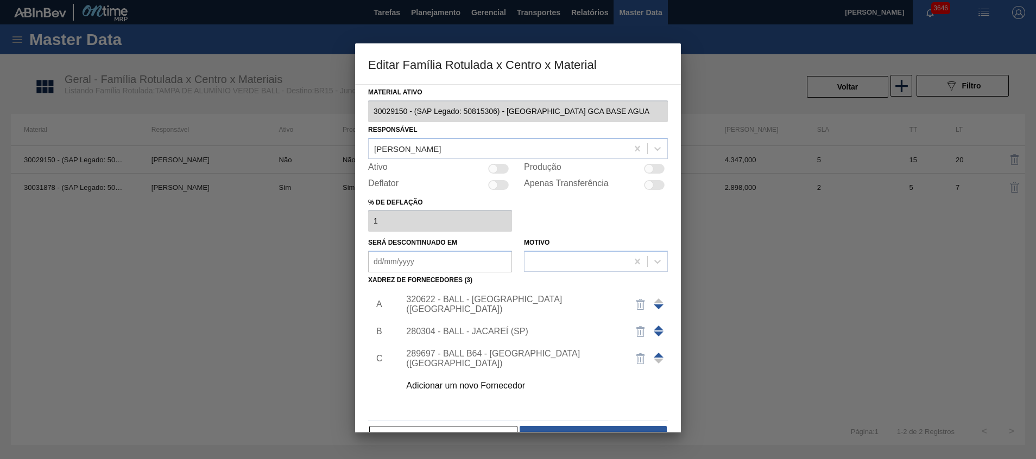
click at [547, 297] on div "320622 - BALL - [GEOGRAPHIC_DATA] ([GEOGRAPHIC_DATA])" at bounding box center [531, 304] width 274 height 27
click at [516, 306] on div "320622 - BALL - [GEOGRAPHIC_DATA] ([GEOGRAPHIC_DATA])" at bounding box center [512, 305] width 213 height 20
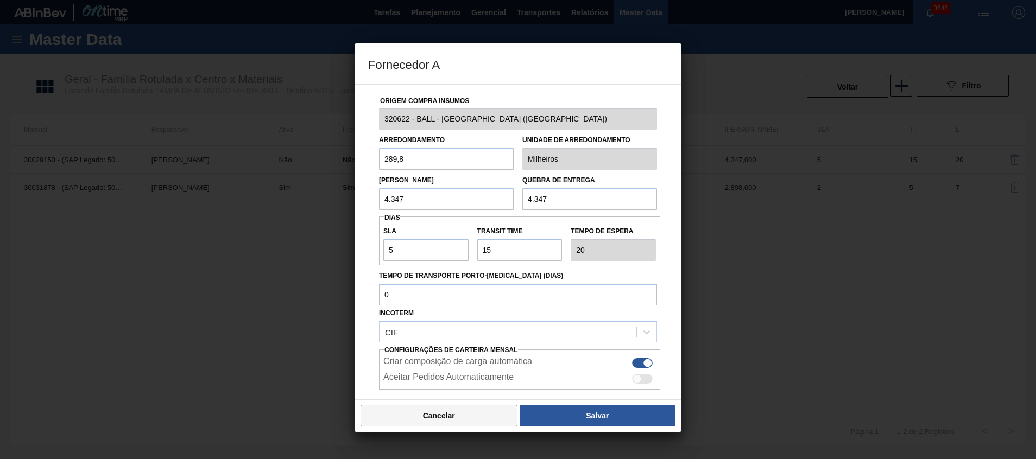
click at [443, 411] on button "Cancelar" at bounding box center [439, 416] width 157 height 22
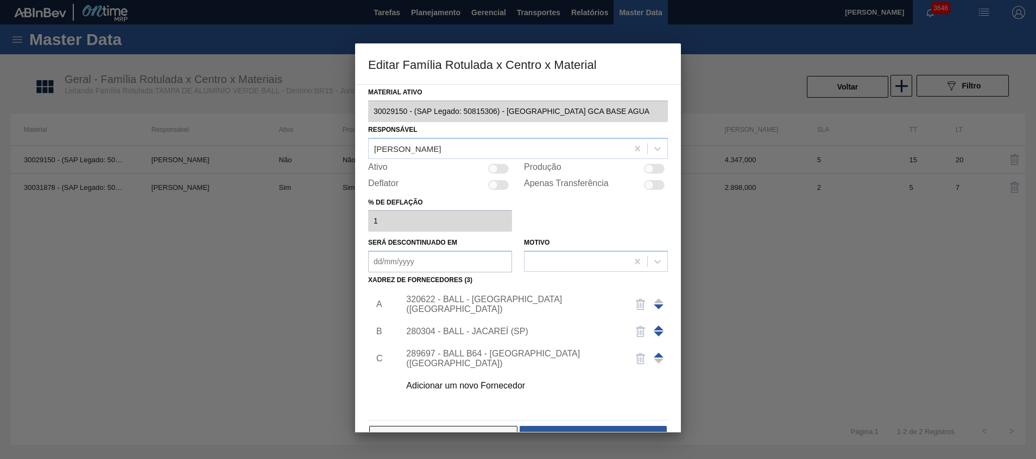
click at [459, 430] on button "Cancelar" at bounding box center [443, 437] width 148 height 22
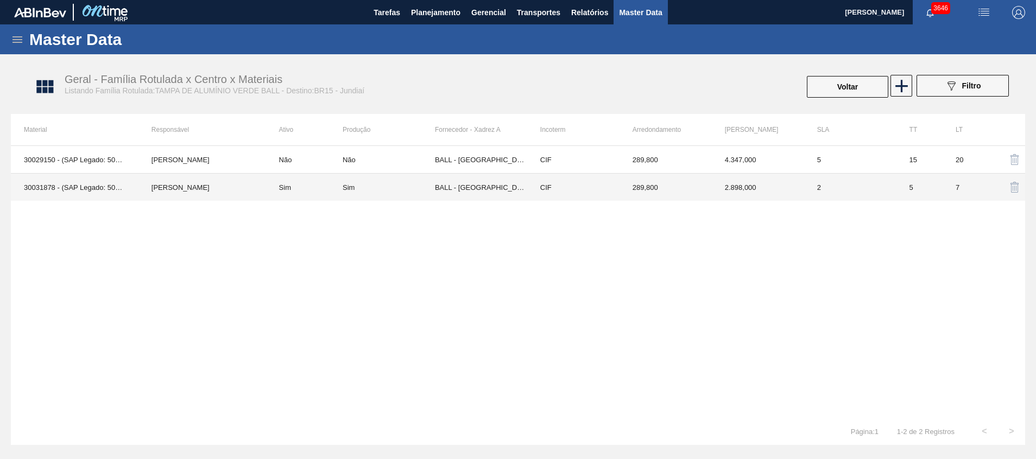
click at [624, 178] on td "289,800" at bounding box center [666, 188] width 92 height 28
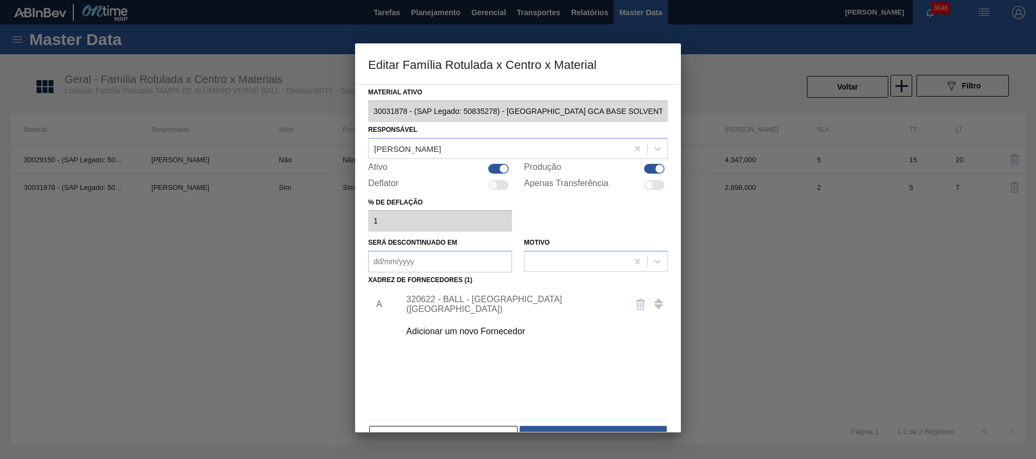
click at [498, 313] on div "320622 - BALL - [GEOGRAPHIC_DATA] ([GEOGRAPHIC_DATA])" at bounding box center [531, 304] width 274 height 27
click at [471, 299] on div "320622 - BALL - [GEOGRAPHIC_DATA] ([GEOGRAPHIC_DATA])" at bounding box center [512, 305] width 213 height 20
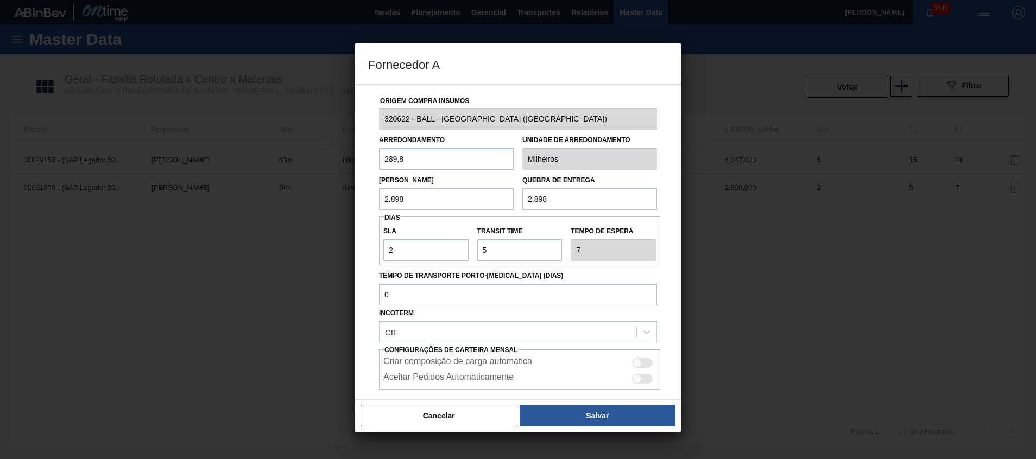
drag, startPoint x: 427, startPoint y: 200, endPoint x: 344, endPoint y: 186, distance: 84.8
click at [344, 186] on div "Fornecedor A Origem Compra Insumos 320622 - BALL - [GEOGRAPHIC_DATA] ([GEOGRAPH…" at bounding box center [518, 229] width 1036 height 459
paste input "4.347"
type input "4.347"
drag, startPoint x: 636, startPoint y: 206, endPoint x: 451, endPoint y: 207, distance: 185.2
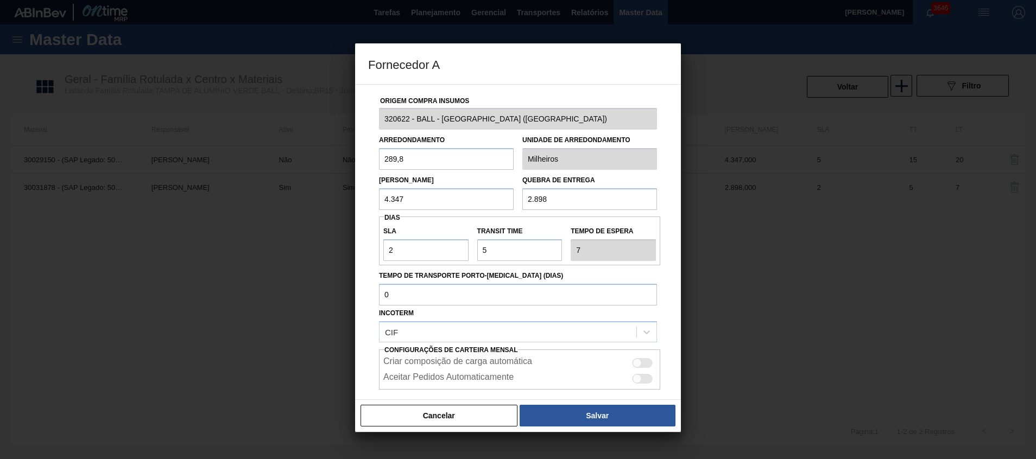
click at [451, 207] on div "Lote Mínimo 4.347 Quebra de entrega 2.898" at bounding box center [518, 190] width 287 height 40
paste input "4.347"
type input "4.347"
click at [636, 365] on div at bounding box center [637, 362] width 9 height 9
checkbox input "true"
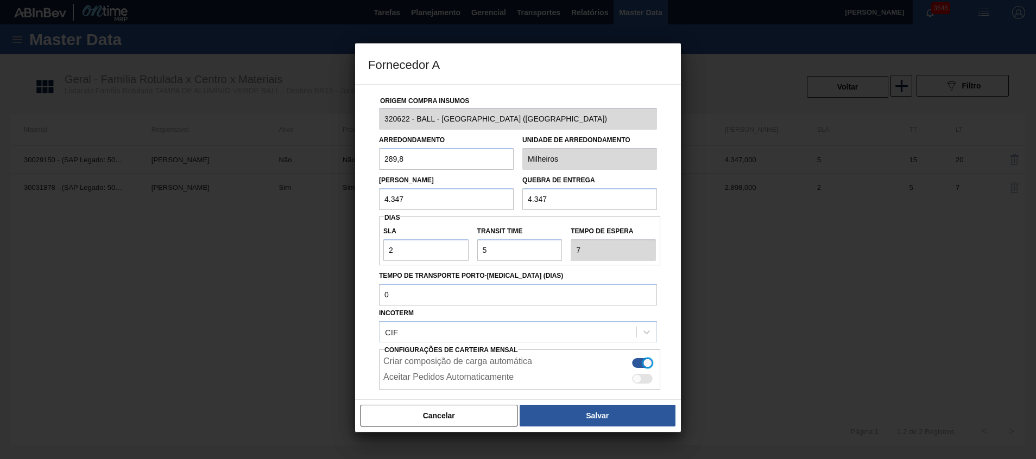
scroll to position [58, 0]
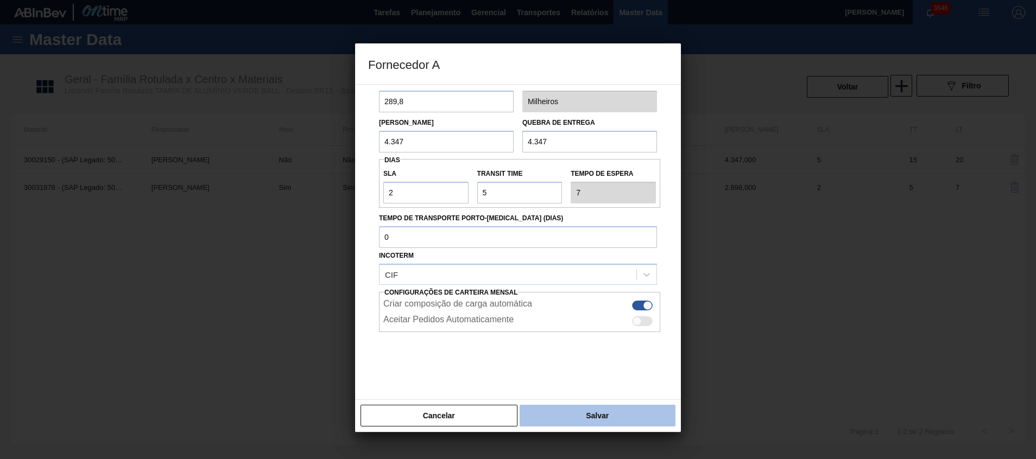
click at [575, 421] on button "Salvar" at bounding box center [598, 416] width 156 height 22
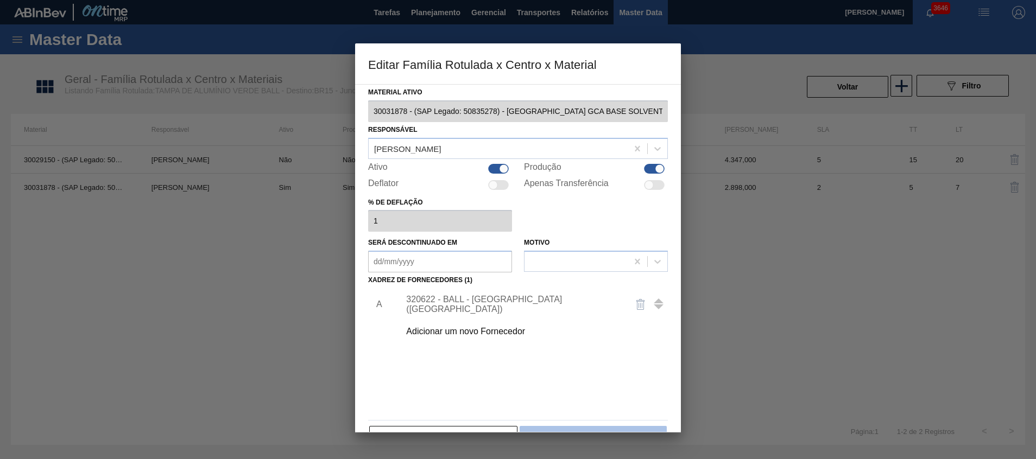
click at [582, 431] on button "Salvar" at bounding box center [593, 437] width 147 height 22
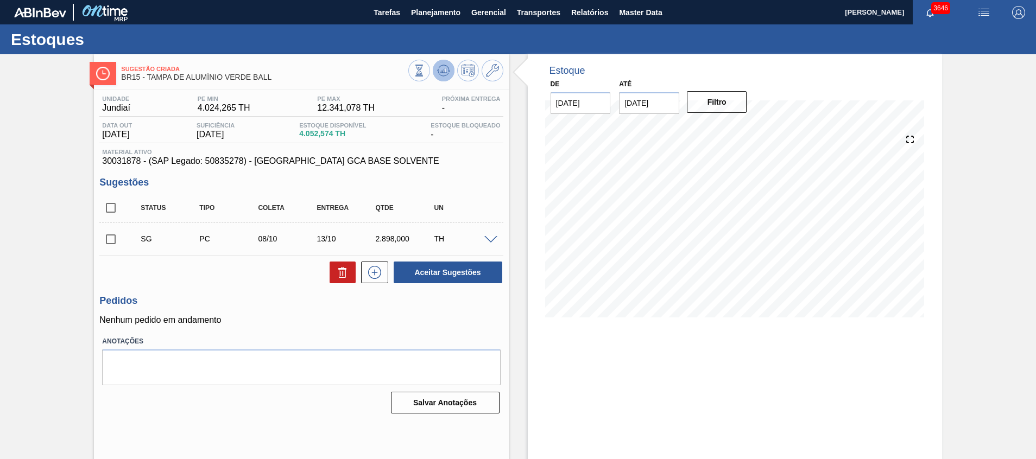
click at [445, 70] on icon at bounding box center [445, 70] width 1 height 4
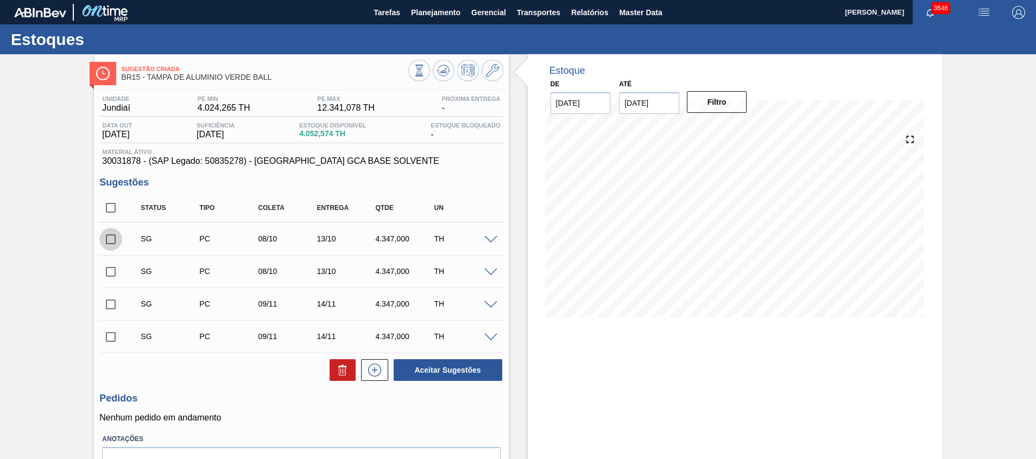
click at [116, 247] on input "checkbox" at bounding box center [110, 239] width 23 height 23
click at [415, 370] on button "Aceitar Sugestões" at bounding box center [448, 370] width 109 height 22
checkbox input "false"
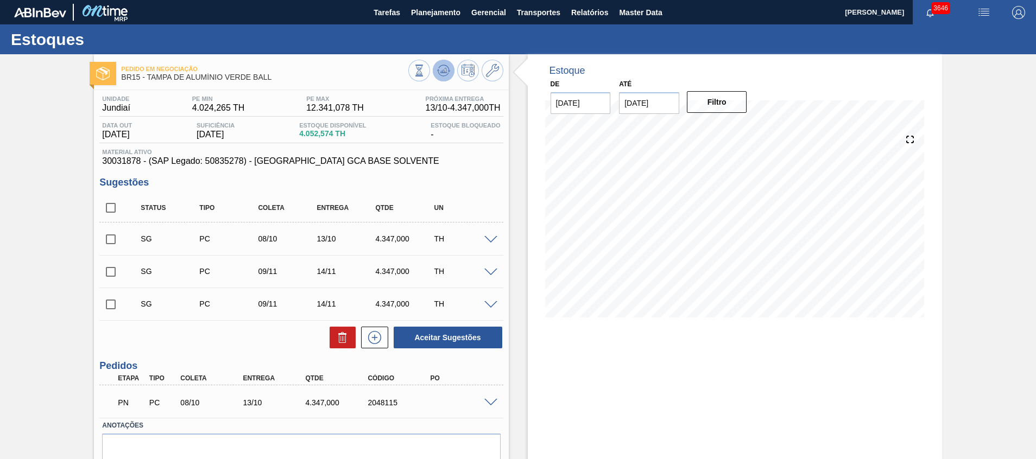
click at [449, 73] on button at bounding box center [444, 71] width 22 height 22
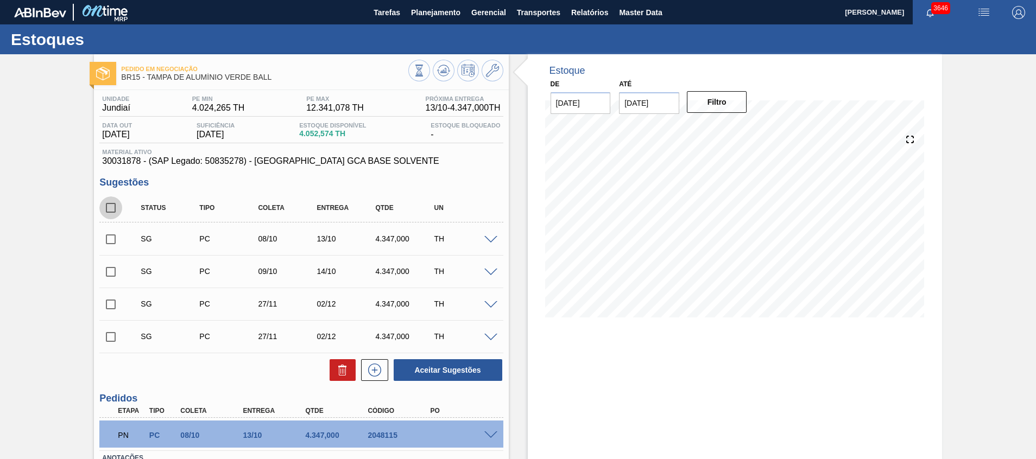
click at [108, 209] on input "checkbox" at bounding box center [110, 208] width 23 height 23
checkbox input "true"
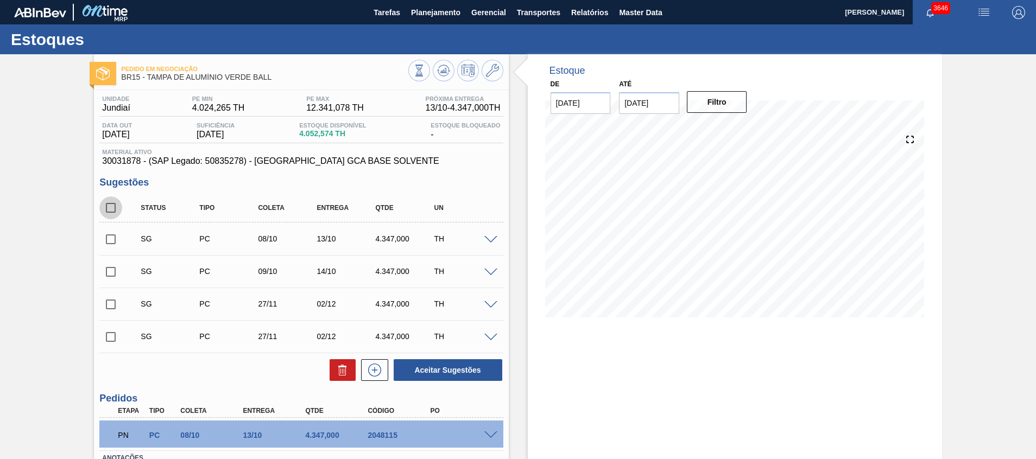
checkbox input "true"
click at [334, 367] on button at bounding box center [343, 370] width 26 height 22
checkbox input "false"
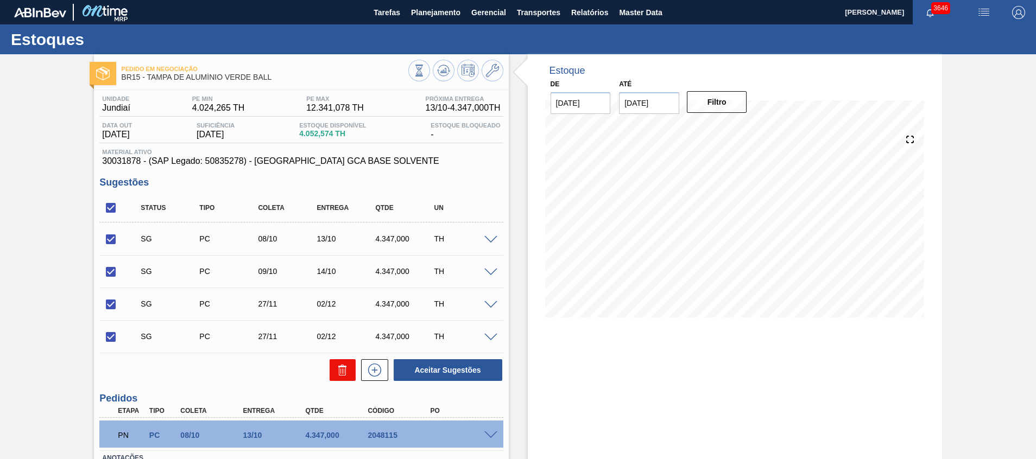
checkbox input "false"
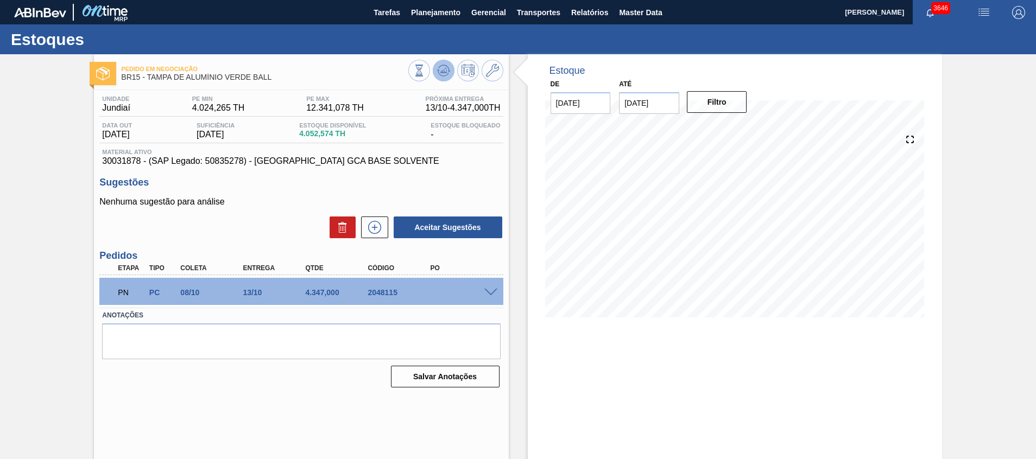
click at [447, 72] on icon at bounding box center [443, 70] width 13 height 13
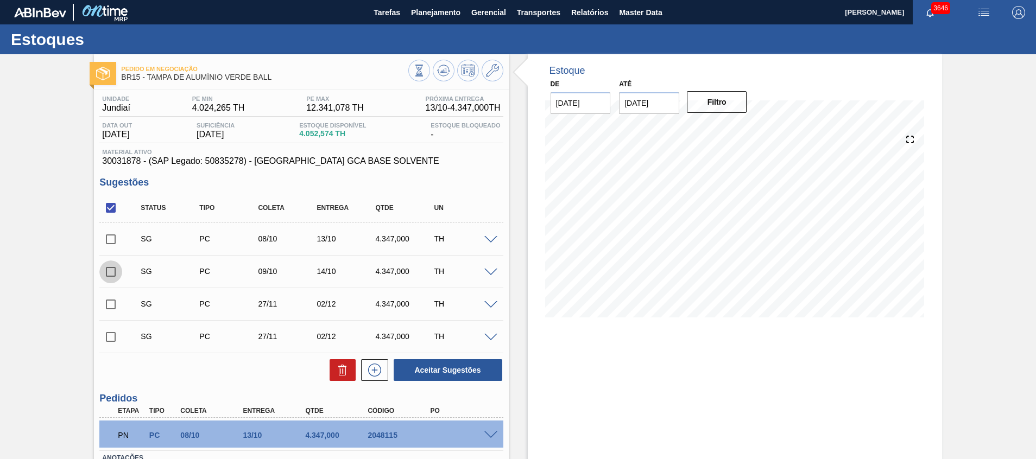
click at [108, 277] on input "checkbox" at bounding box center [110, 272] width 23 height 23
checkbox input "true"
click at [403, 367] on button "Aceitar Sugestões" at bounding box center [448, 370] width 109 height 22
click at [438, 74] on icon at bounding box center [443, 70] width 13 height 13
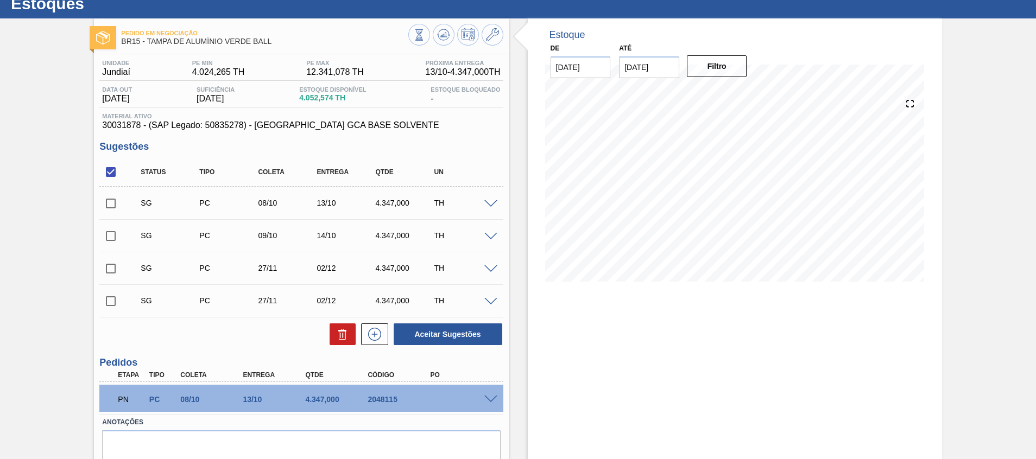
scroll to position [28, 0]
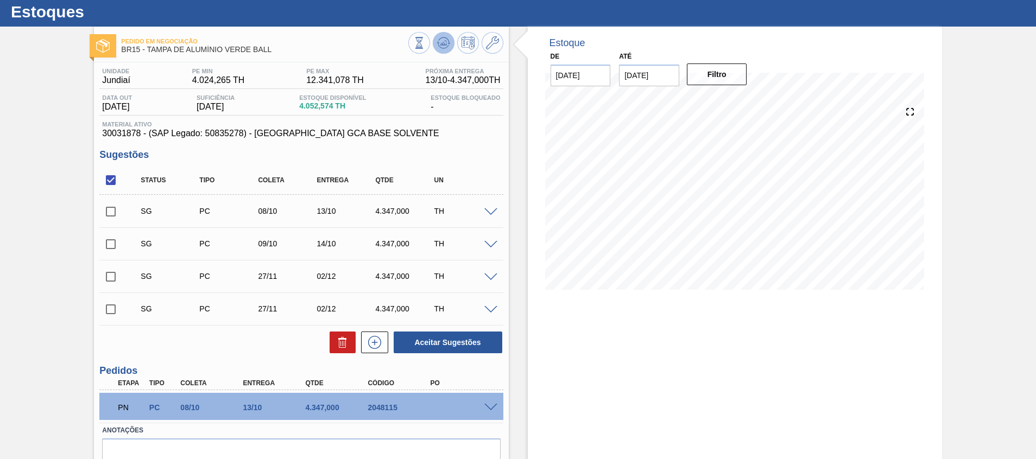
click at [440, 52] on button at bounding box center [444, 43] width 22 height 22
click at [115, 241] on input "checkbox" at bounding box center [110, 244] width 23 height 23
click at [432, 339] on button "Aceitar Sugestões" at bounding box center [448, 343] width 109 height 22
checkbox input "false"
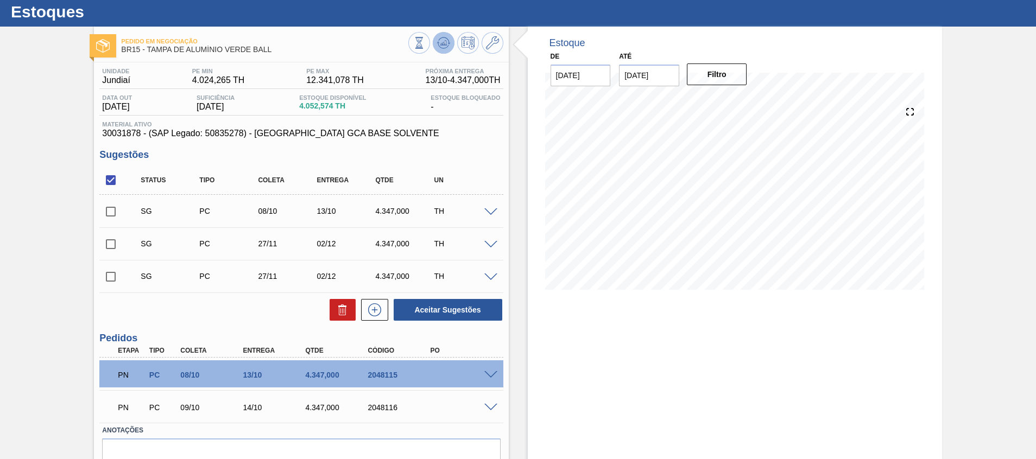
click at [441, 40] on icon at bounding box center [443, 42] width 13 height 13
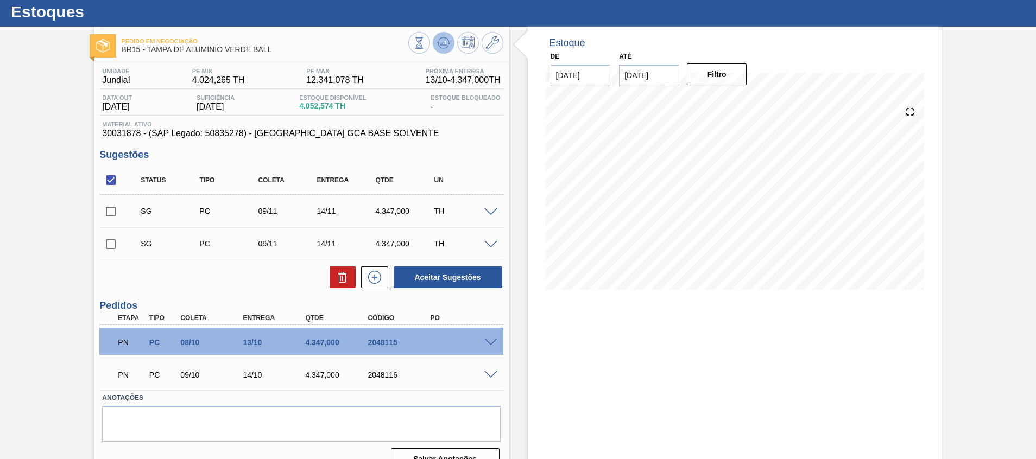
click at [447, 42] on icon at bounding box center [443, 42] width 13 height 13
click at [907, 335] on div "Estoque De [DATE] Até [DATE] Filtro 08/10 Projeção de Estoque 2,468.286 [DOMAIN…" at bounding box center [735, 253] width 414 height 453
click at [491, 379] on div "PN PC 09/10 14/10 4.347,000 2048116" at bounding box center [300, 374] width 403 height 27
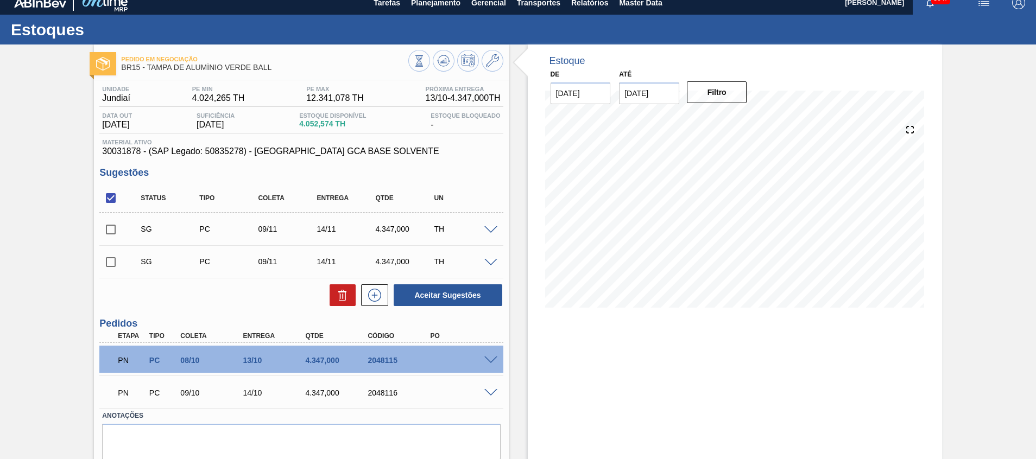
scroll to position [0, 0]
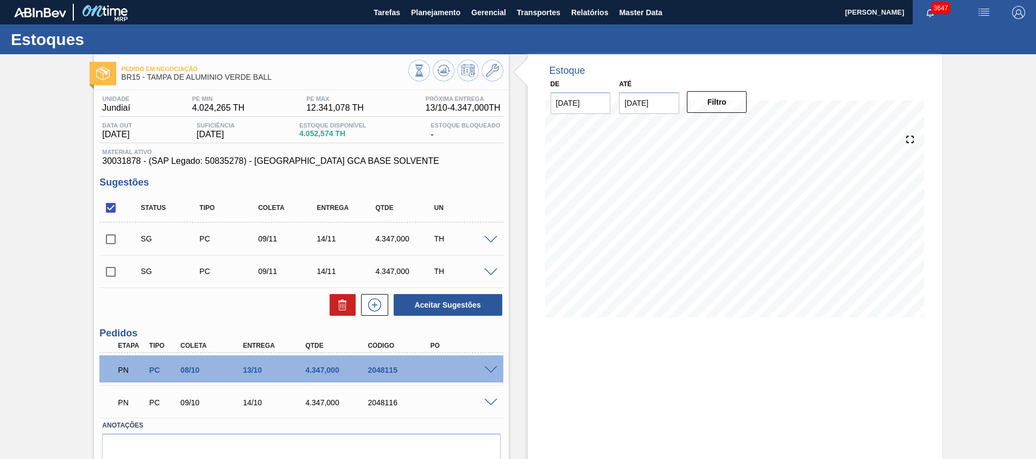
click at [485, 403] on span at bounding box center [490, 403] width 13 height 8
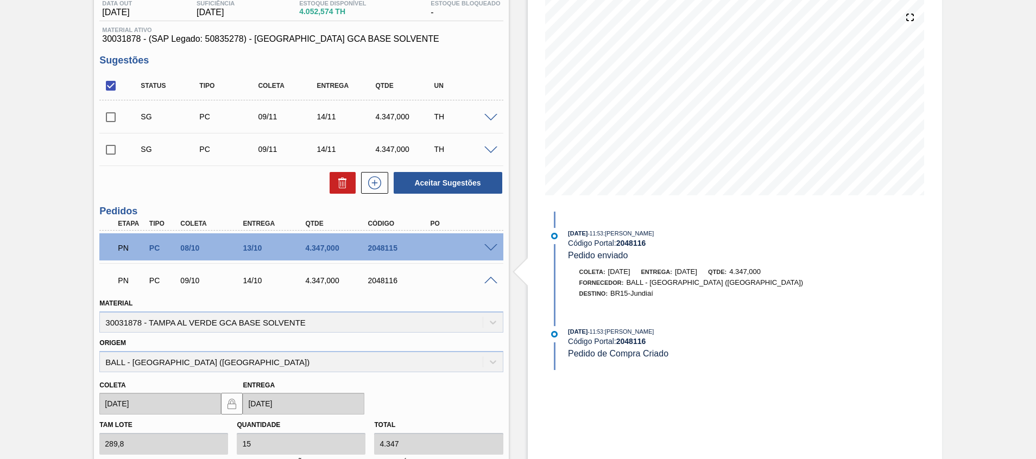
scroll to position [244, 0]
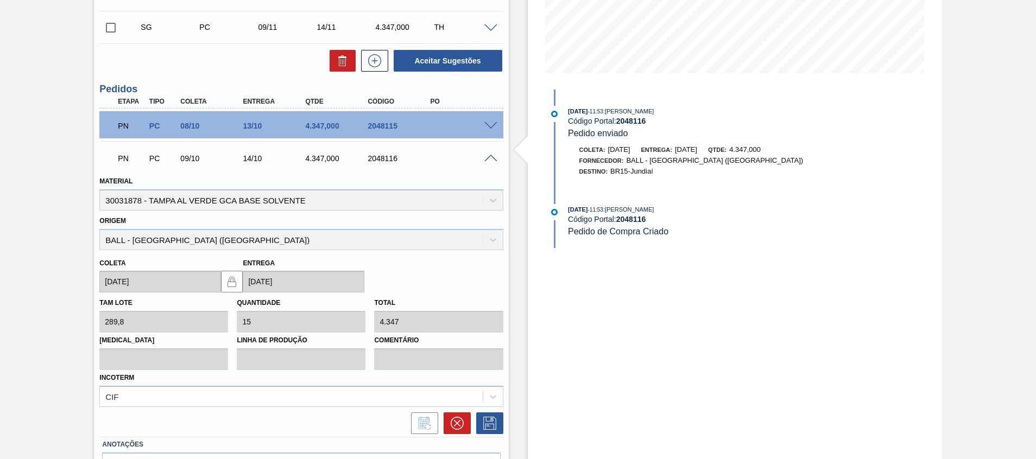
click at [490, 132] on div "PN PC 08/10 13/10 4.347,000 2048115" at bounding box center [300, 124] width 403 height 27
click at [491, 121] on div at bounding box center [493, 125] width 22 height 8
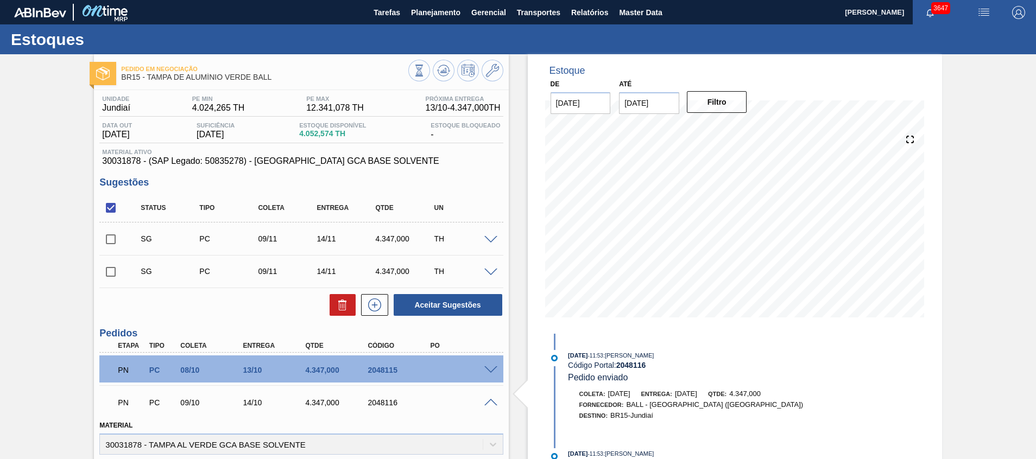
scroll to position [81, 0]
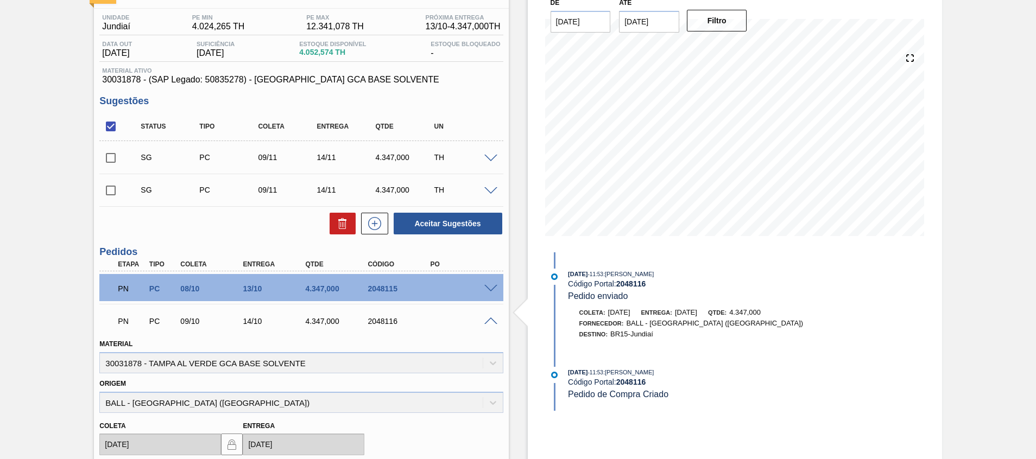
click at [489, 291] on span at bounding box center [490, 289] width 13 height 8
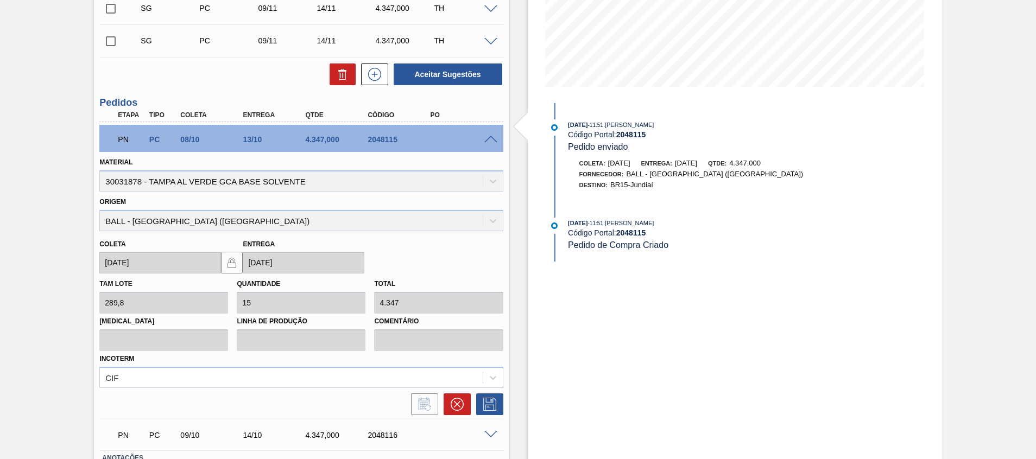
scroll to position [311, 0]
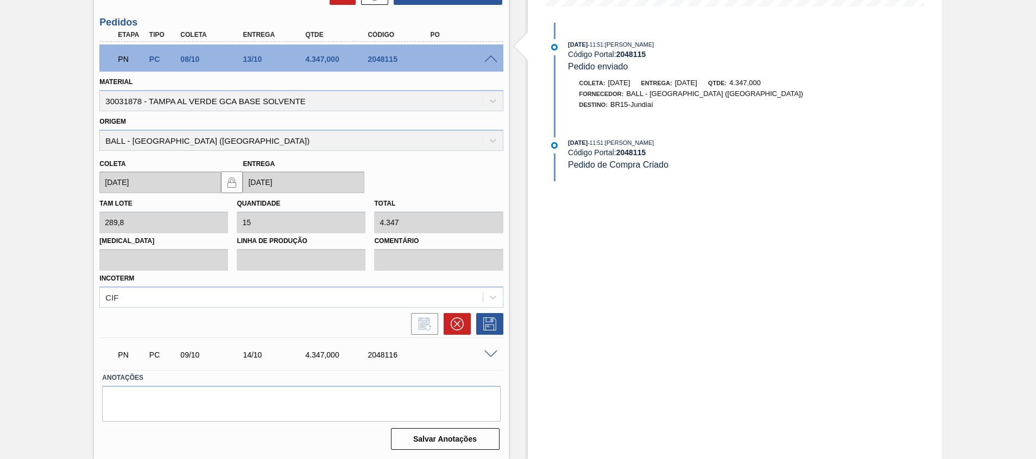
click at [493, 355] on span at bounding box center [490, 355] width 13 height 8
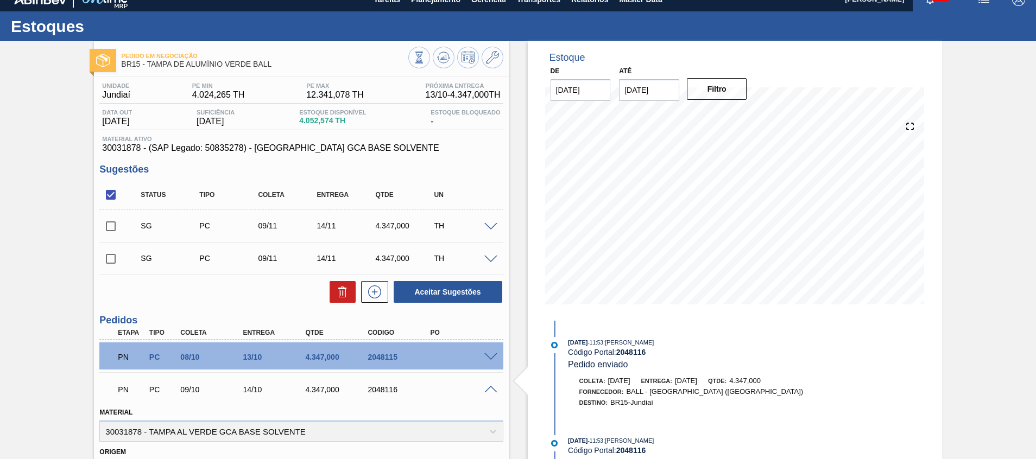
scroll to position [0, 0]
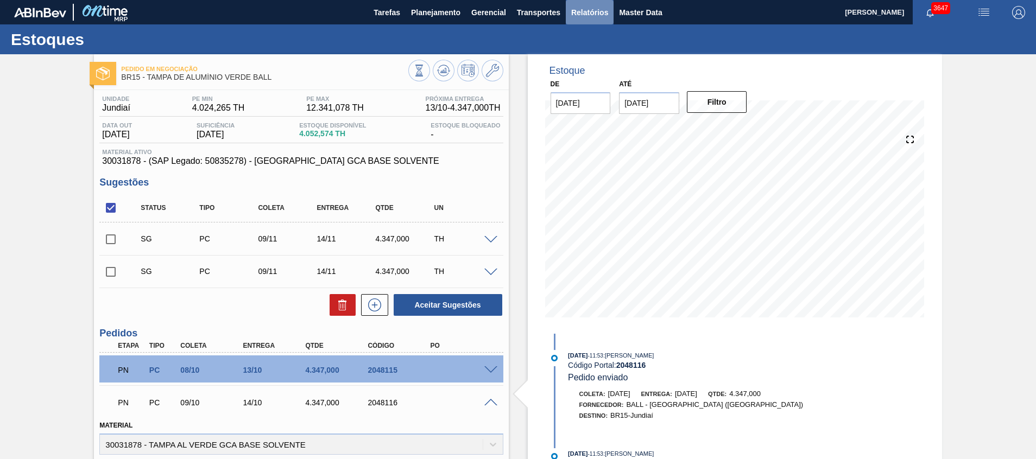
click at [569, 19] on button "Relatórios" at bounding box center [590, 12] width 48 height 24
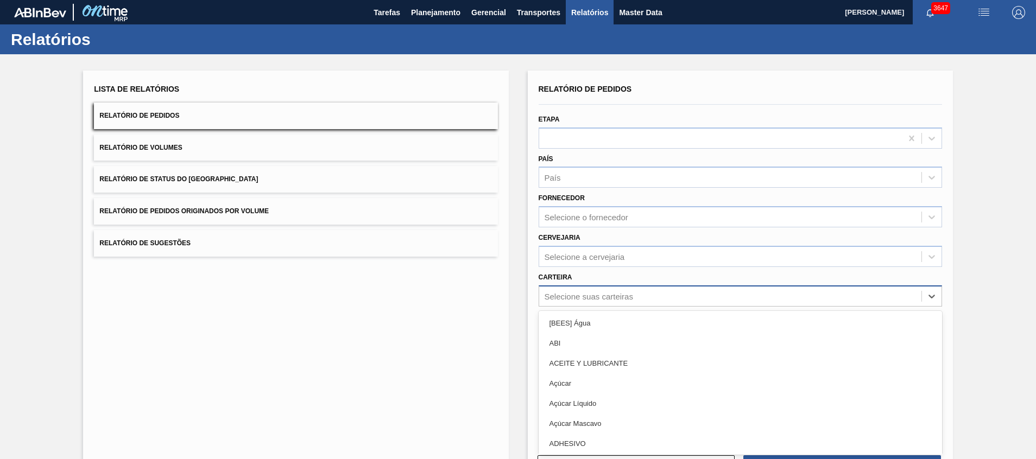
scroll to position [19, 0]
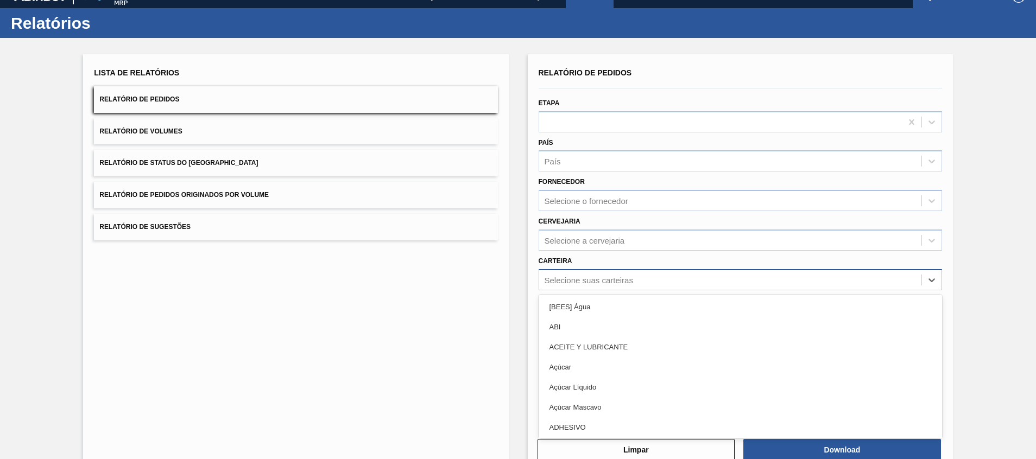
click at [642, 291] on div "option [BEES] Água focused, 1 of 101. 101 results available. Use Up and Down to…" at bounding box center [740, 279] width 403 height 21
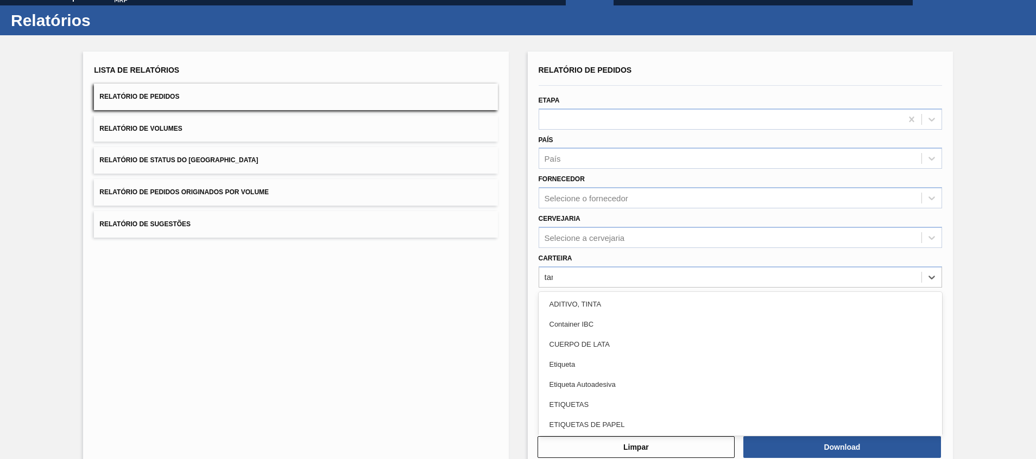
type input "tamp"
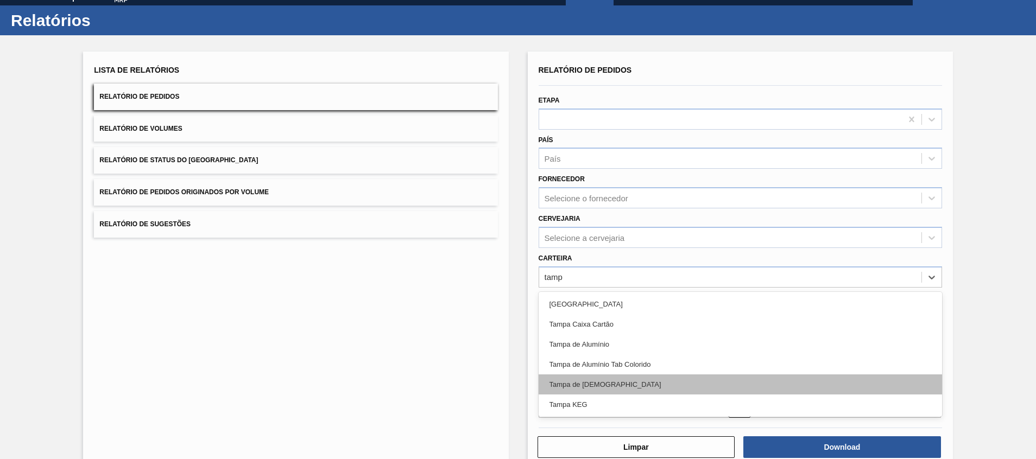
click at [662, 387] on div "Tampa de [DEMOGRAPHIC_DATA]" at bounding box center [740, 385] width 403 height 20
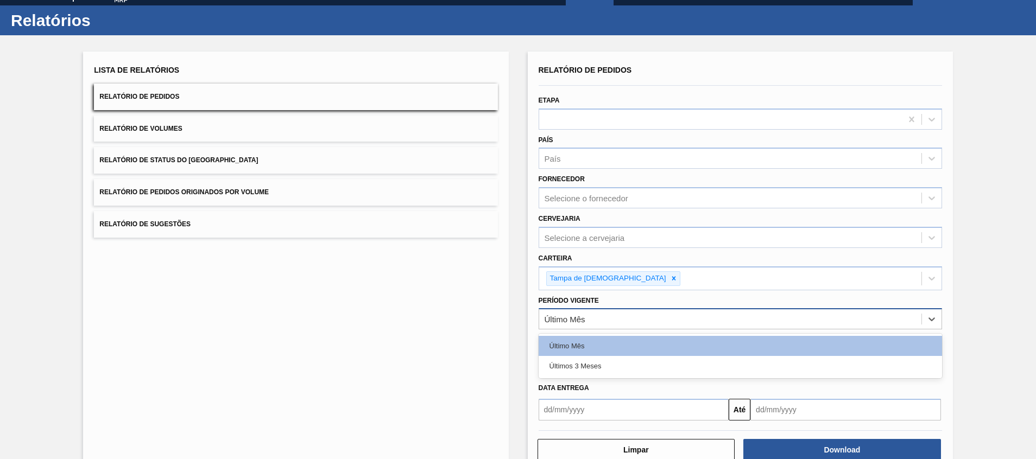
click at [579, 315] on div "Último Mês" at bounding box center [565, 319] width 41 height 9
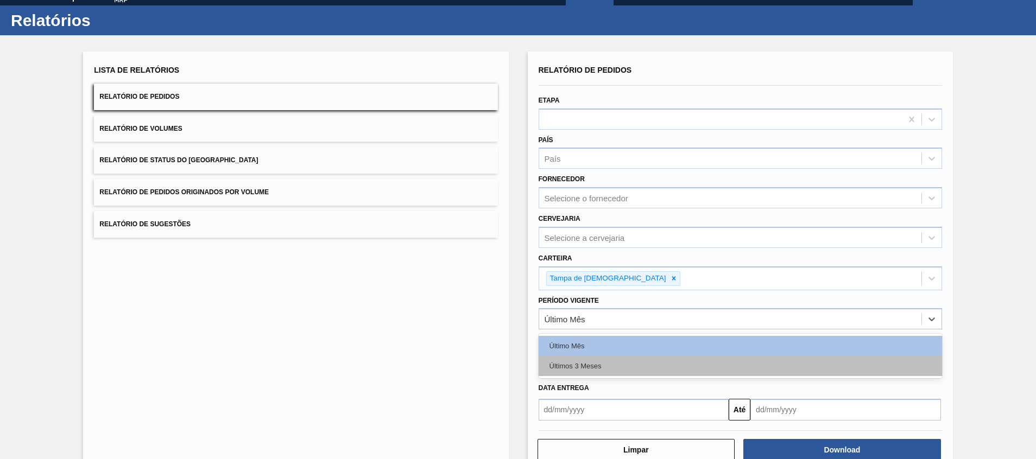
click at [582, 365] on div "Últimos 3 Meses" at bounding box center [740, 366] width 403 height 20
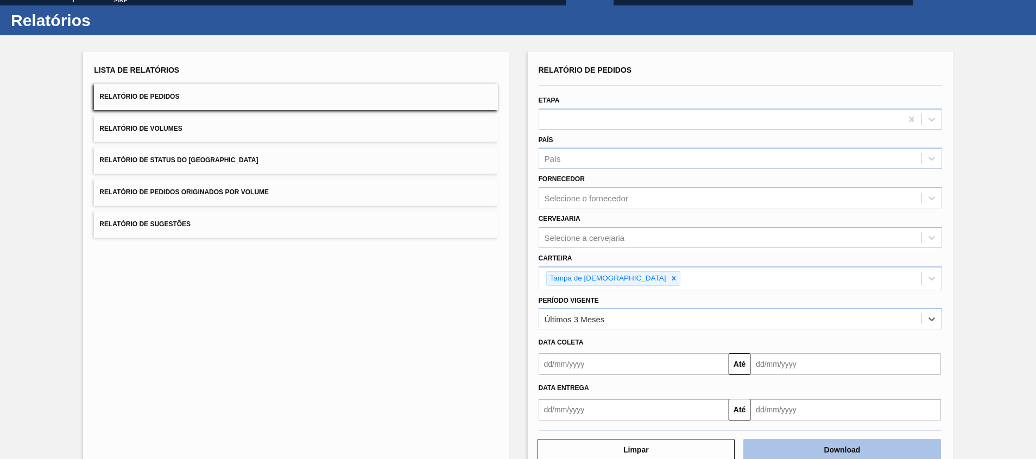
click at [771, 454] on button "Download" at bounding box center [842, 450] width 198 height 22
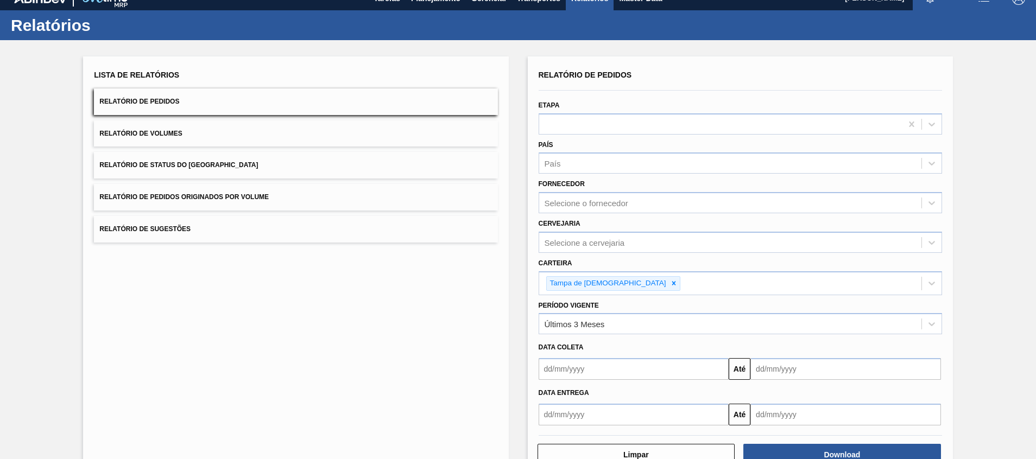
click at [447, 21] on div "Relatórios" at bounding box center [518, 25] width 1036 height 30
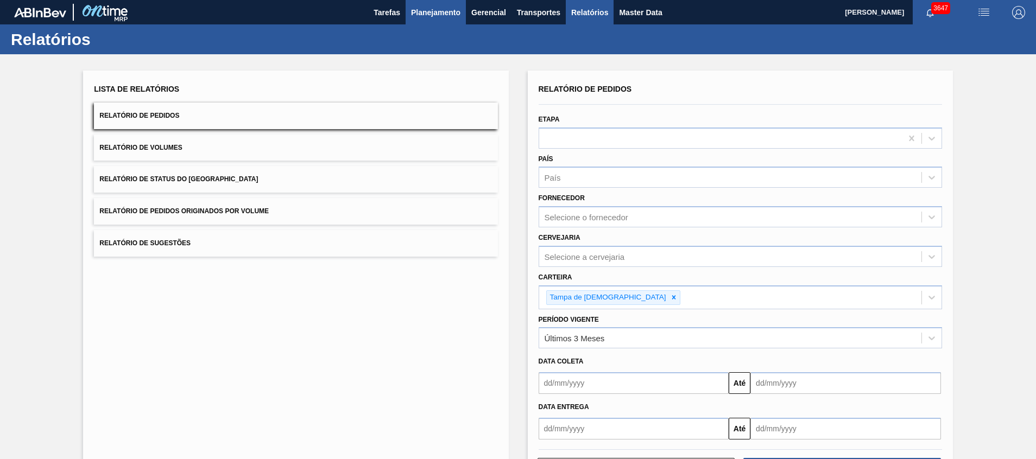
click at [446, 23] on button "Planejamento" at bounding box center [436, 12] width 60 height 24
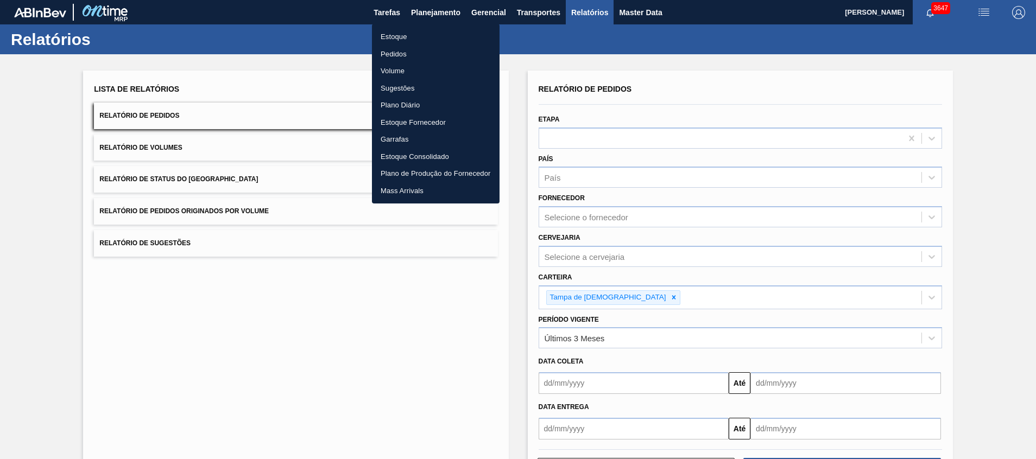
drag, startPoint x: 434, startPoint y: 43, endPoint x: 299, endPoint y: 1, distance: 141.7
click at [434, 42] on li "Estoque" at bounding box center [436, 36] width 128 height 17
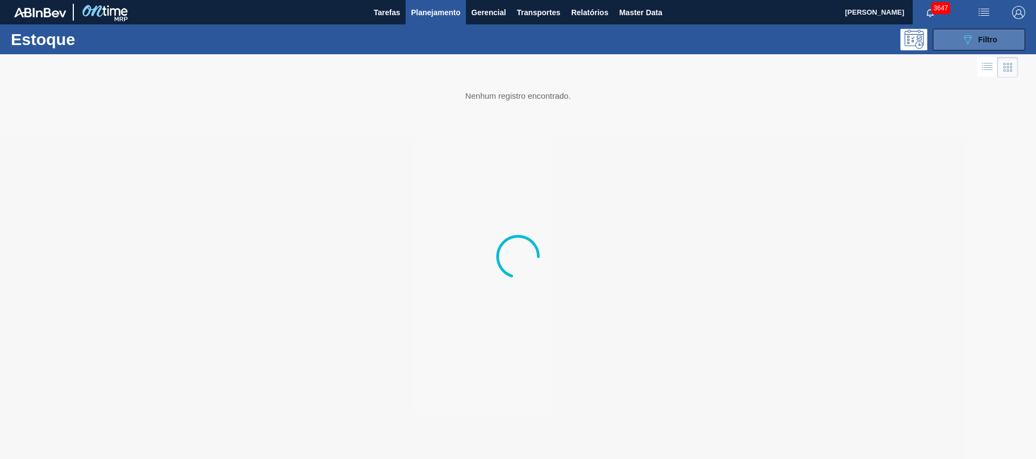
click at [962, 45] on icon "089F7B8B-B2A5-4AFE-B5C0-19BA573D28AC" at bounding box center [967, 39] width 13 height 13
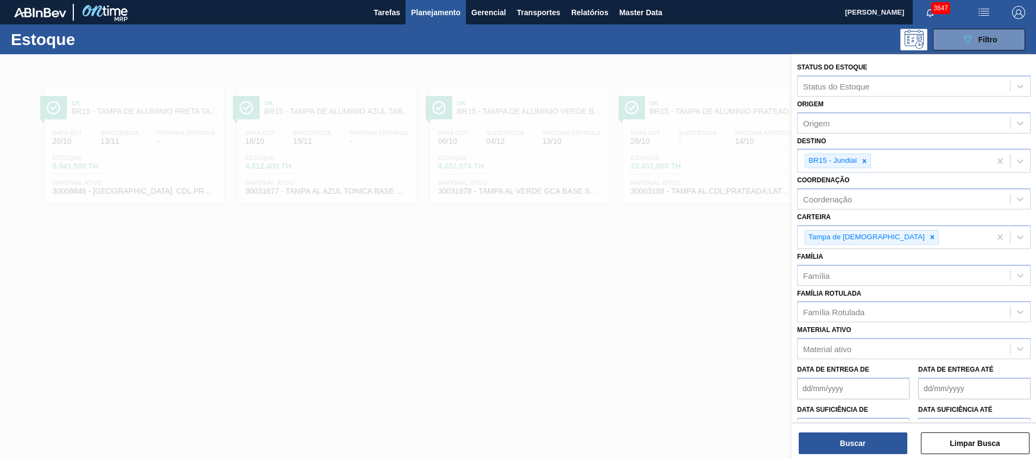
click at [427, 9] on span "Planejamento" at bounding box center [435, 12] width 49 height 13
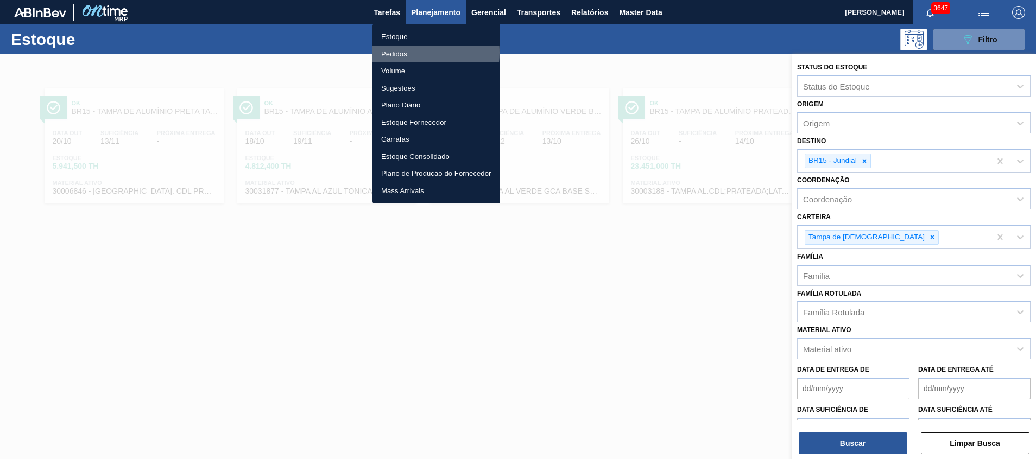
click at [408, 52] on li "Pedidos" at bounding box center [437, 54] width 128 height 17
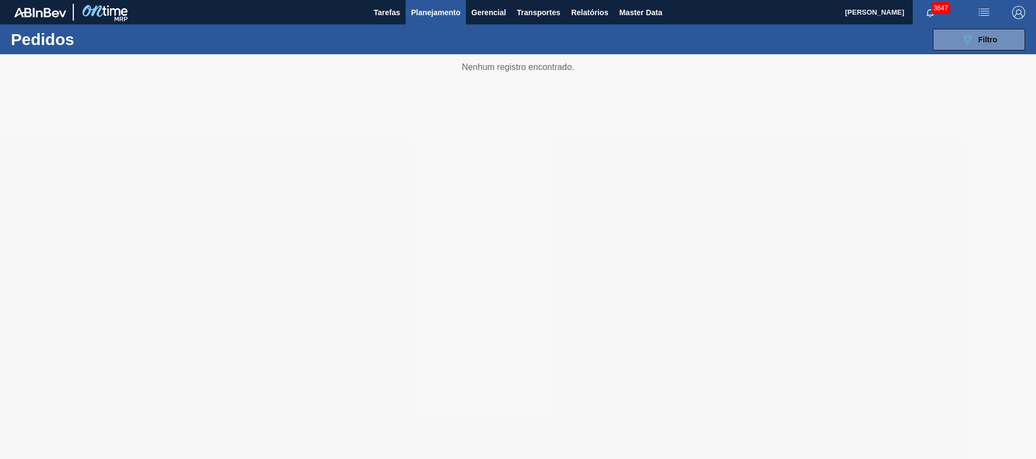
click at [266, 266] on div at bounding box center [518, 256] width 1036 height 405
click at [968, 47] on button "089F7B8B-B2A5-4AFE-B5C0-19BA573D28AC Filtro" at bounding box center [979, 40] width 92 height 22
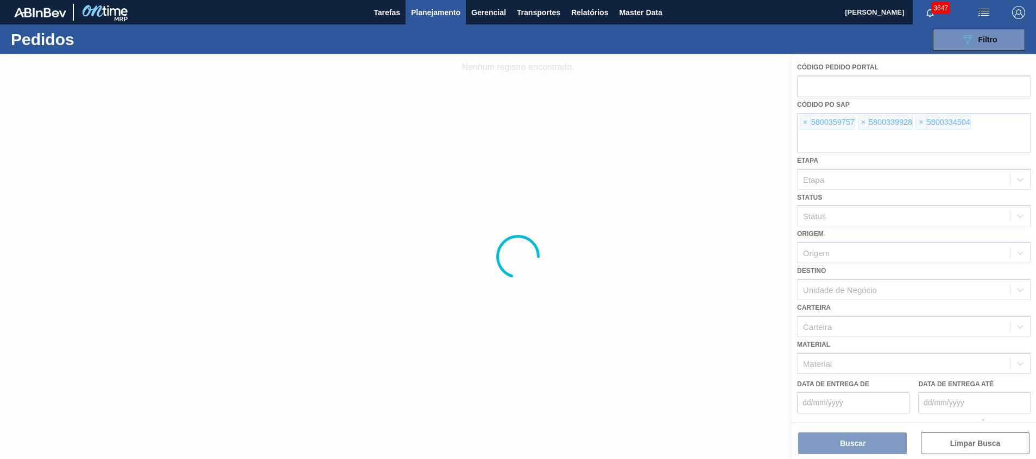
click at [944, 136] on div at bounding box center [518, 256] width 1036 height 405
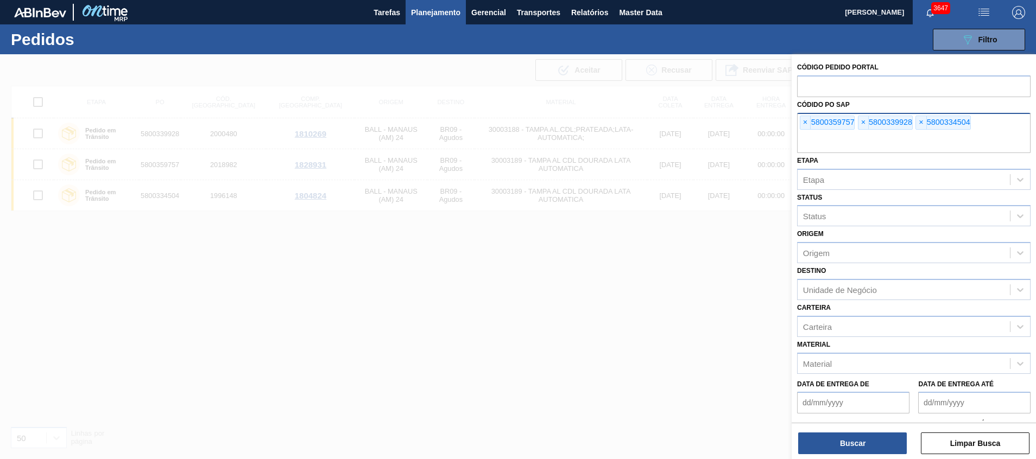
click at [941, 145] on input "text" at bounding box center [913, 142] width 233 height 21
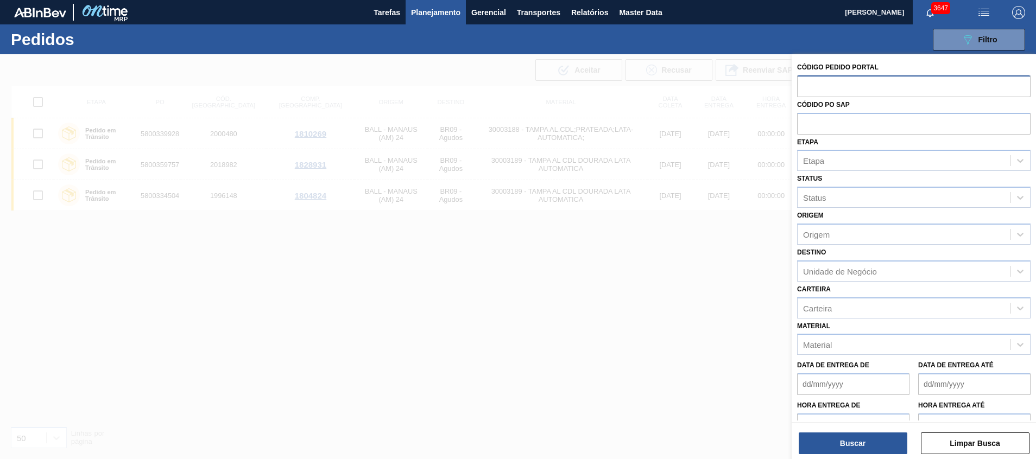
click at [929, 87] on input "text" at bounding box center [913, 85] width 233 height 21
paste input "2041728"
type input "2041728"
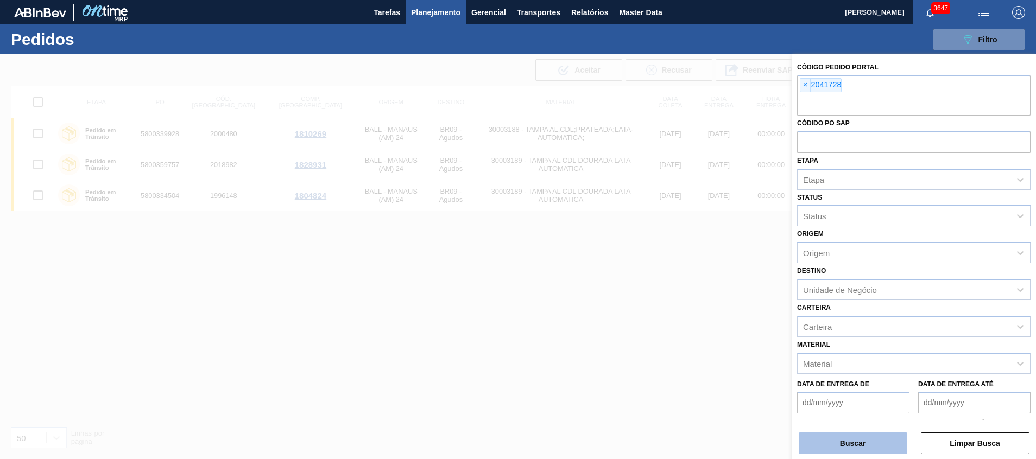
click at [881, 445] on button "Buscar" at bounding box center [853, 444] width 109 height 22
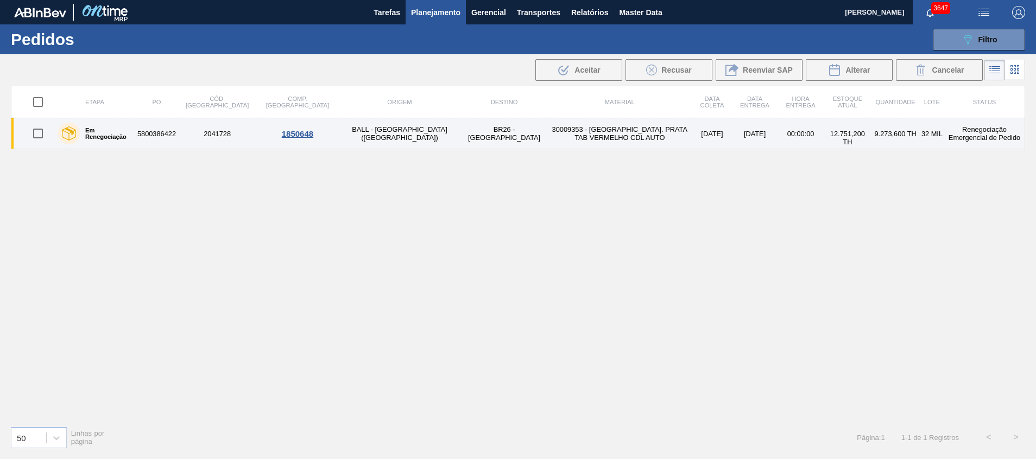
click at [461, 138] on td "BR26 - [GEOGRAPHIC_DATA]" at bounding box center [504, 133] width 86 height 31
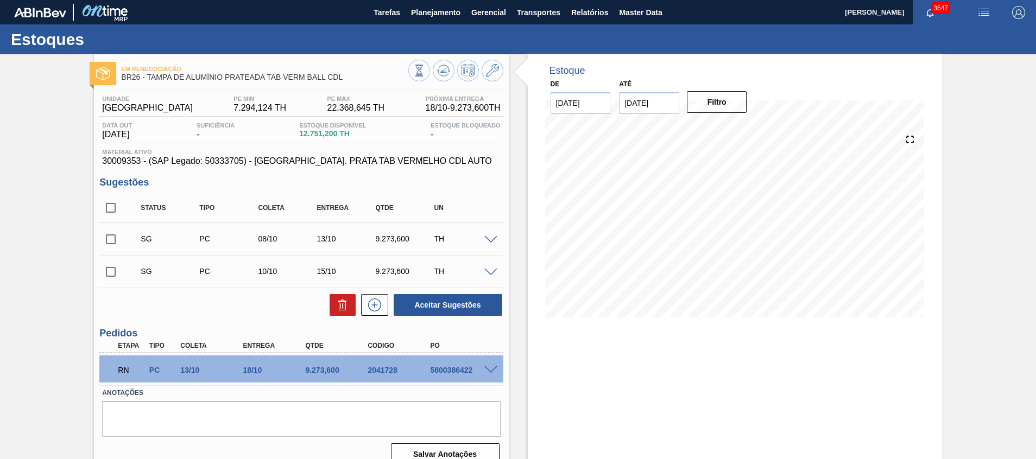
click at [491, 368] on span at bounding box center [490, 371] width 13 height 8
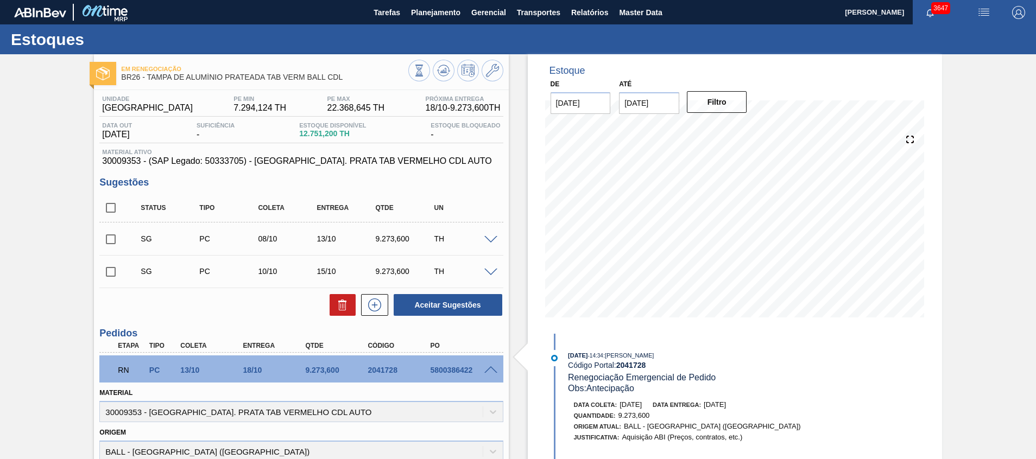
scroll to position [163, 0]
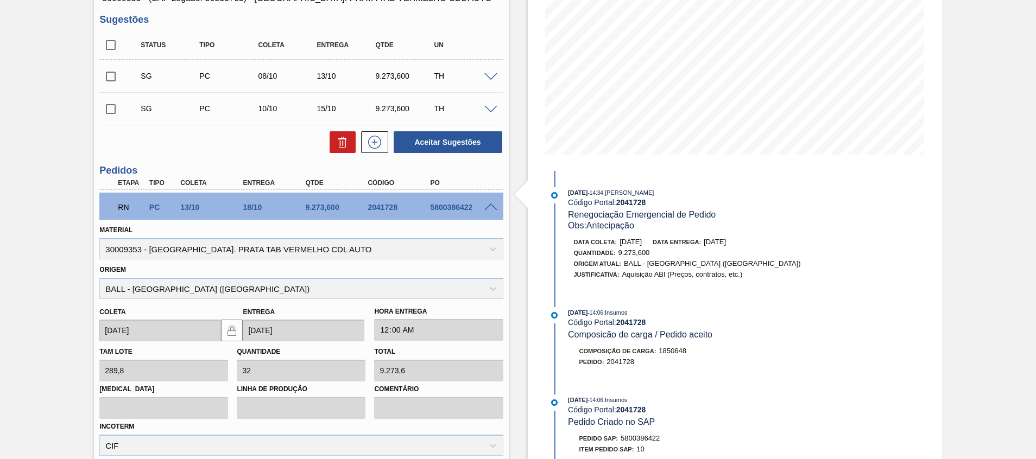
click at [505, 286] on div "Origem BALL - [GEOGRAPHIC_DATA] ([GEOGRAPHIC_DATA])" at bounding box center [301, 280] width 412 height 37
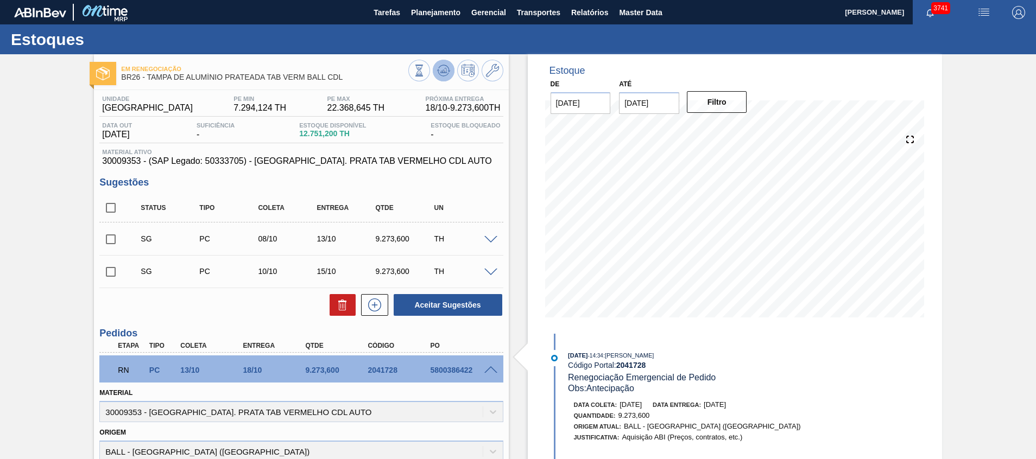
click at [439, 64] on icon at bounding box center [443, 70] width 13 height 13
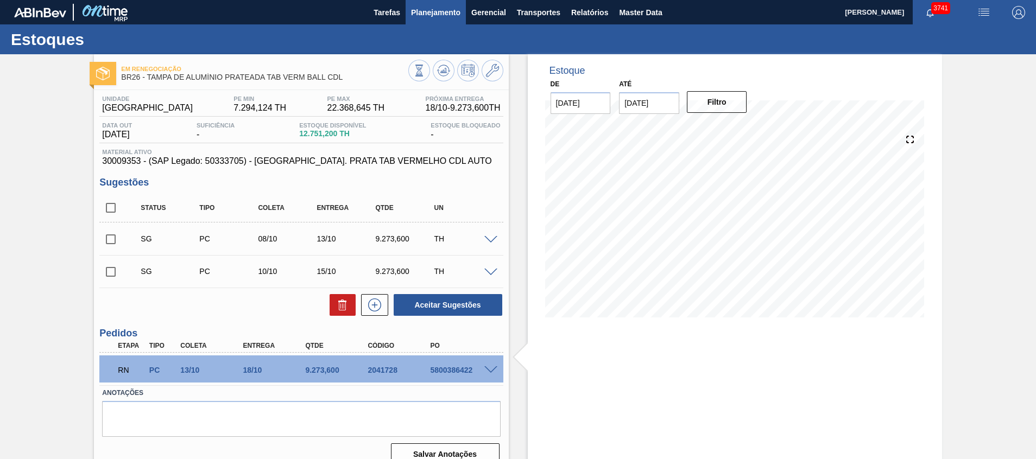
click at [450, 11] on span "Planejamento" at bounding box center [435, 12] width 49 height 13
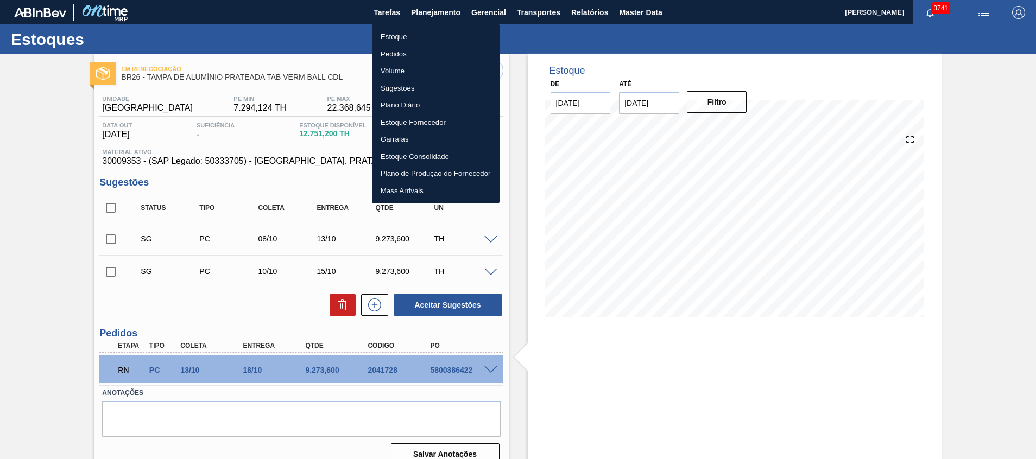
click at [437, 43] on li "Estoque" at bounding box center [436, 36] width 128 height 17
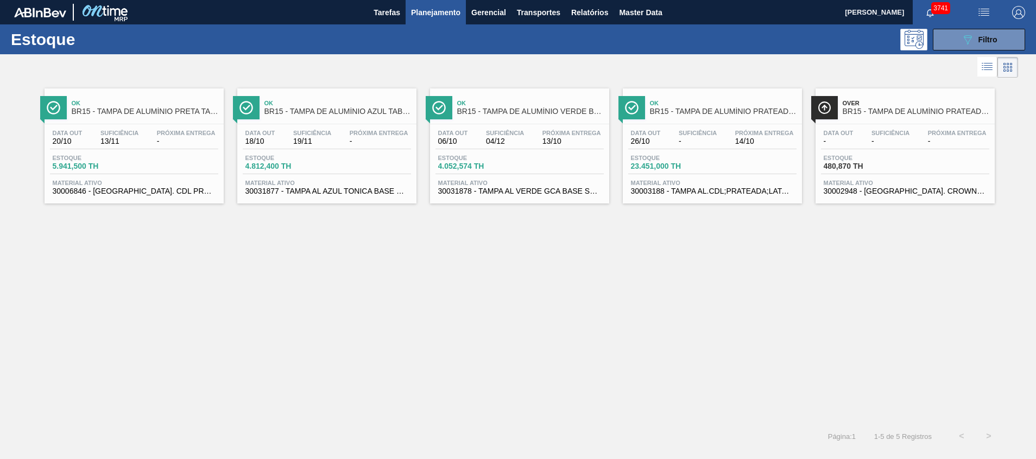
click at [738, 415] on div "Ok BR15 - TAMPA DE ALUMÍNIO PRETA TAB PRETO S/ GRAVAÇÃO Data [DATE] Suficiência…" at bounding box center [518, 251] width 1036 height 343
click at [950, 36] on button "089F7B8B-B2A5-4AFE-B5C0-19BA573D28AC Filtro" at bounding box center [979, 40] width 92 height 22
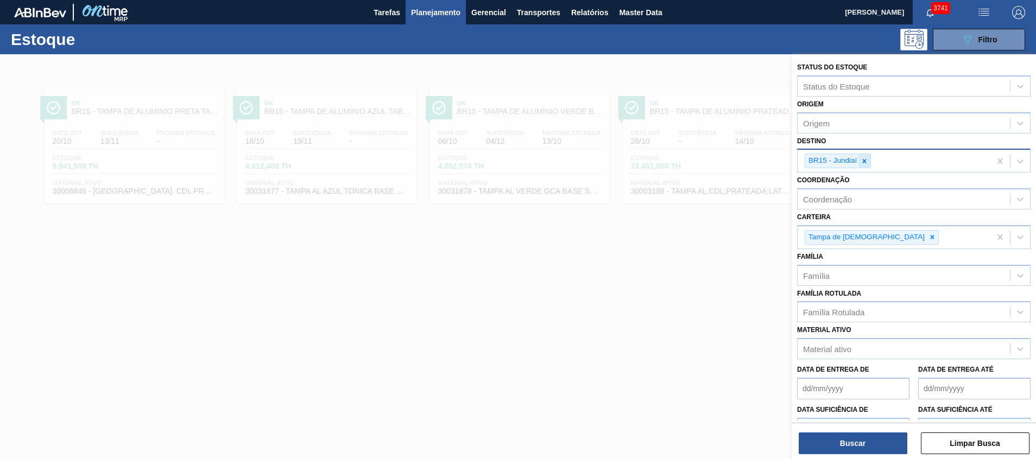
click at [869, 159] on div at bounding box center [864, 161] width 12 height 14
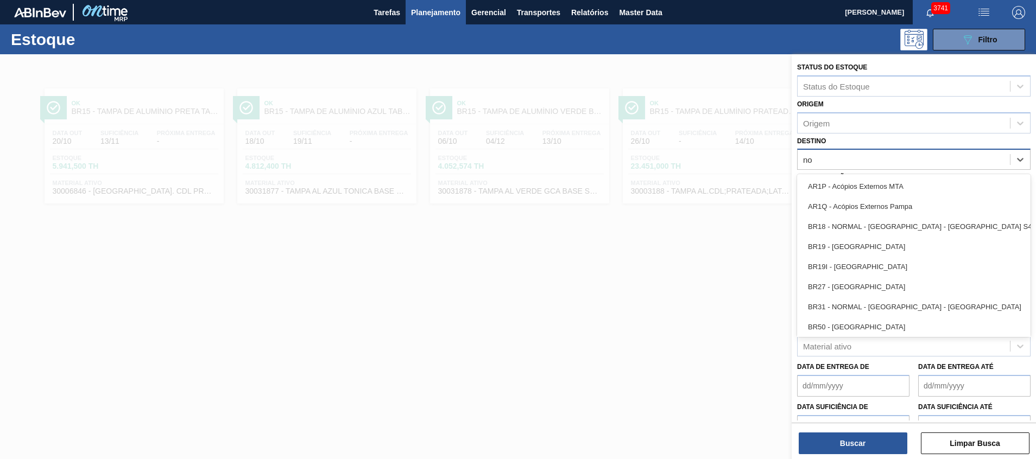
type input "n"
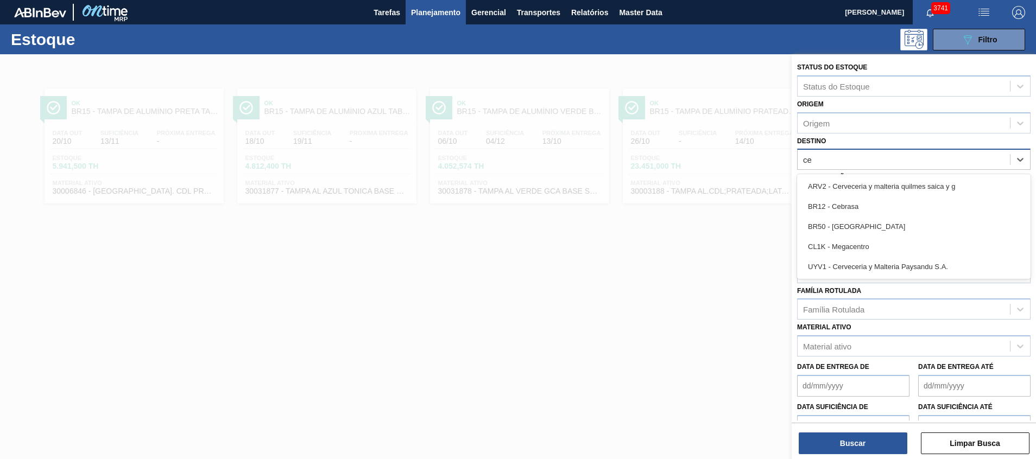
type input "ceb"
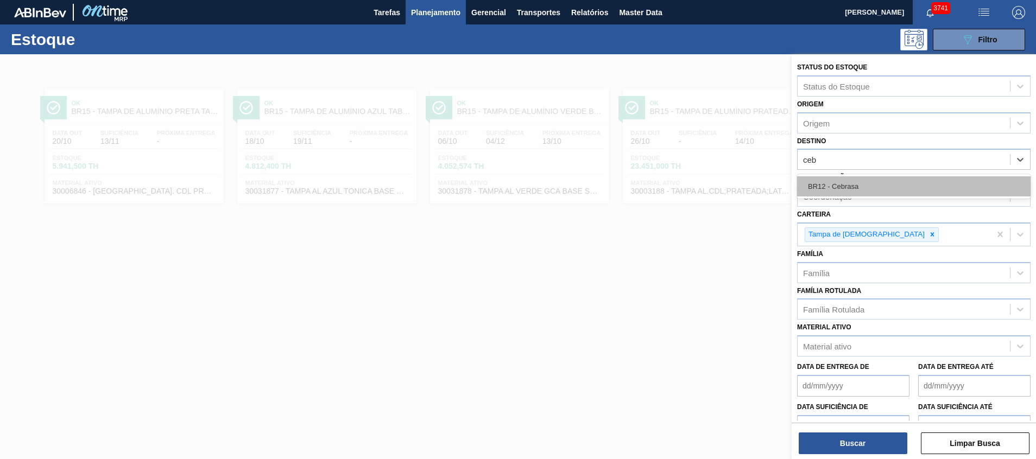
click at [837, 186] on div "BR12 - Cebrasa" at bounding box center [913, 186] width 233 height 20
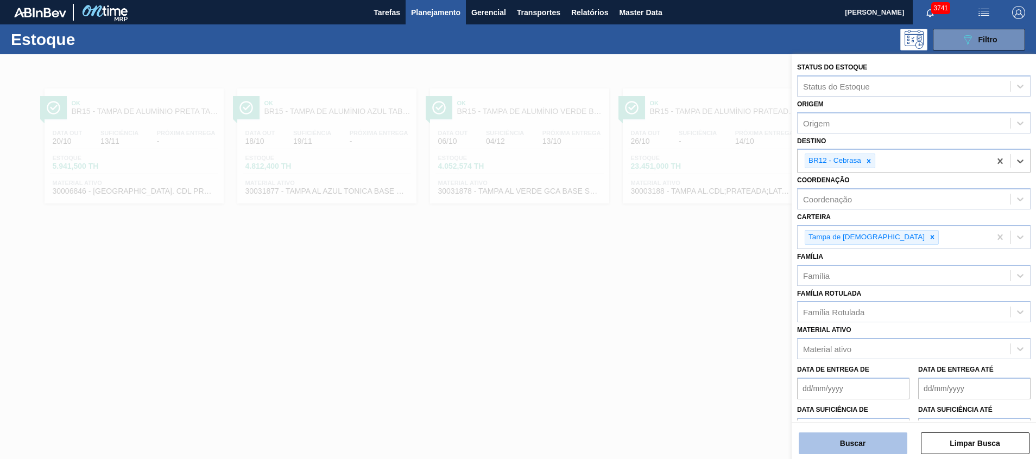
click at [851, 444] on button "Buscar" at bounding box center [853, 444] width 109 height 22
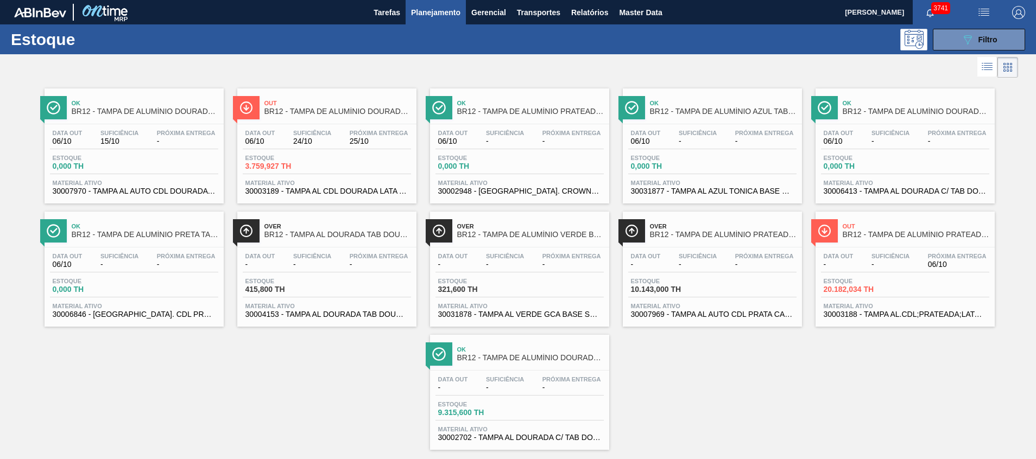
click at [864, 249] on div "Data out - Suficiência - Próxima Entrega 06/10 Estoque 20.182,034 TH Material a…" at bounding box center [905, 285] width 179 height 74
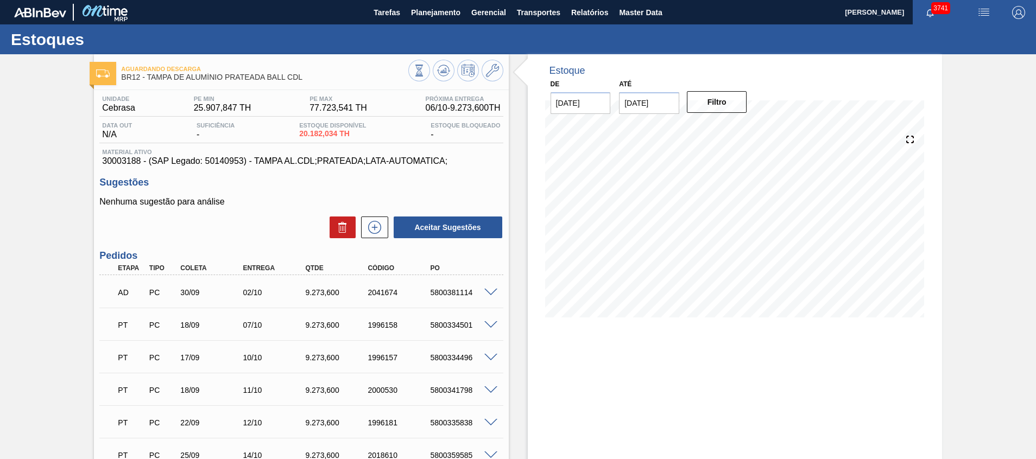
click at [446, 296] on div "5800381114" at bounding box center [462, 292] width 70 height 9
click at [445, 295] on div "5800381114" at bounding box center [462, 292] width 70 height 9
click at [430, 18] on span "Planejamento" at bounding box center [435, 12] width 49 height 13
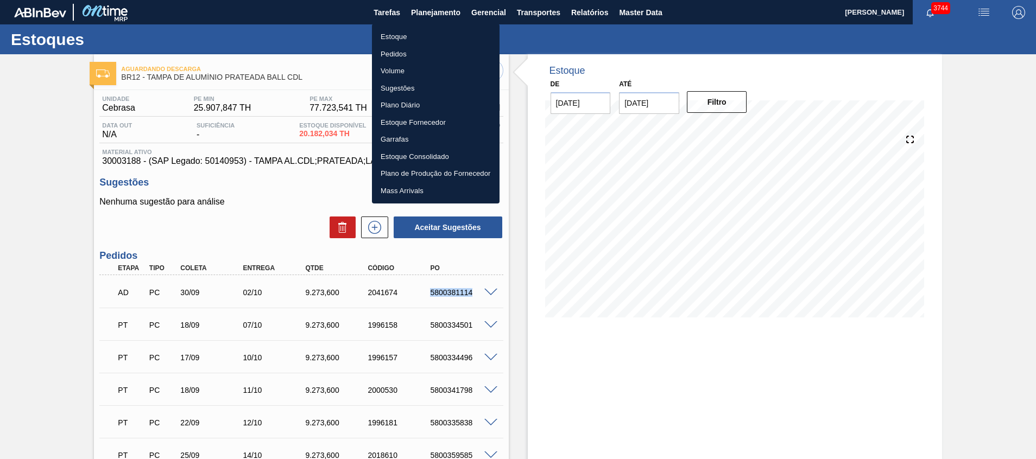
drag, startPoint x: 430, startPoint y: 41, endPoint x: 338, endPoint y: 3, distance: 98.8
click at [430, 41] on li "Estoque" at bounding box center [436, 36] width 128 height 17
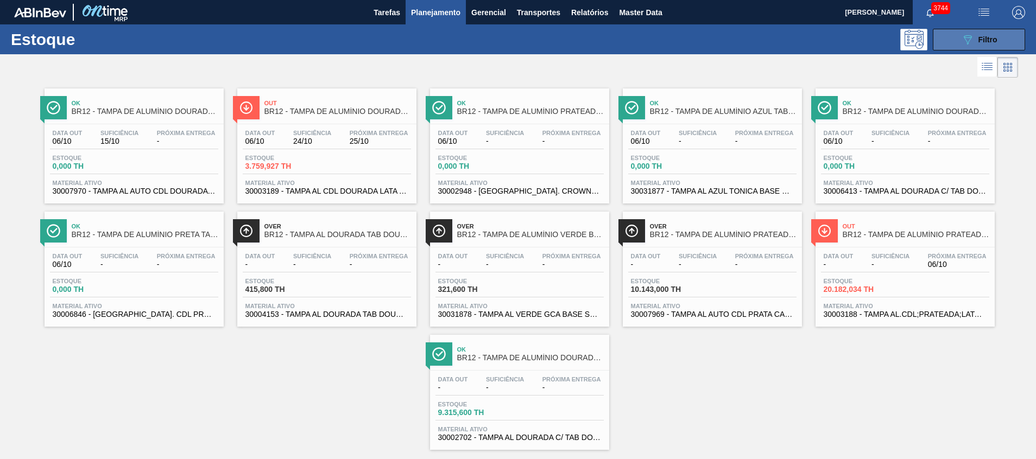
click at [951, 31] on button "089F7B8B-B2A5-4AFE-B5C0-19BA573D28AC Filtro" at bounding box center [979, 40] width 92 height 22
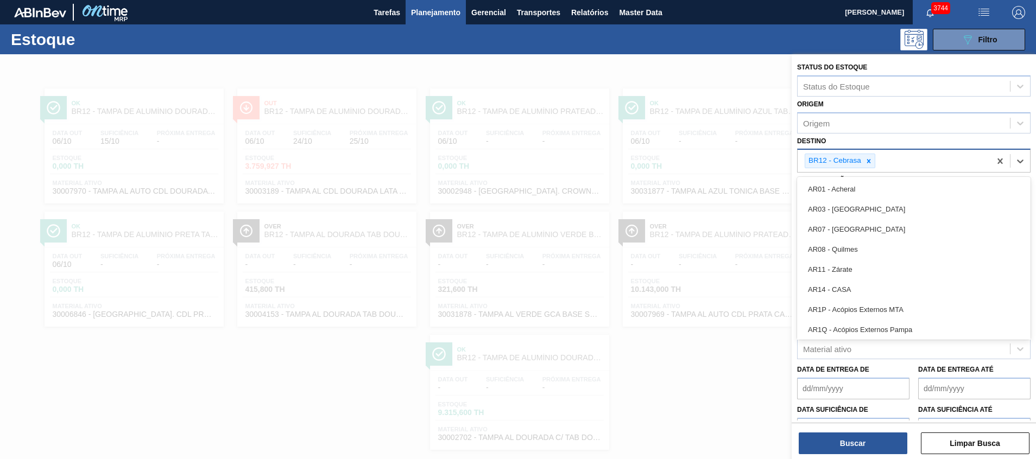
click at [859, 168] on div "BR12 - Cebrasa" at bounding box center [834, 161] width 58 height 14
click at [863, 165] on div at bounding box center [869, 161] width 12 height 14
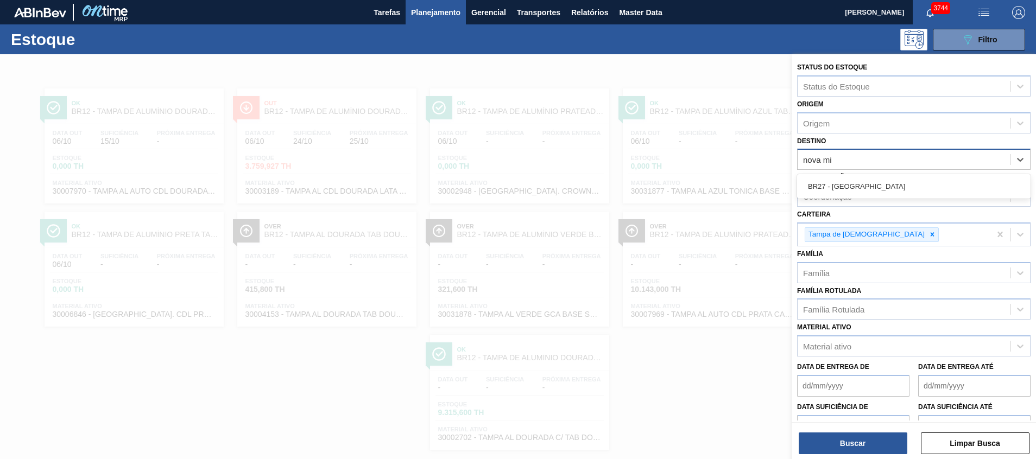
type input "nova min"
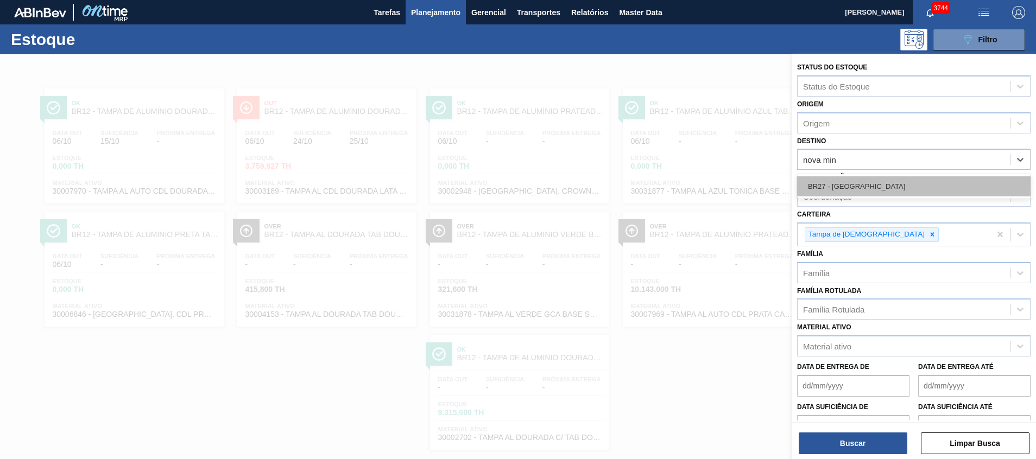
click at [856, 184] on div "BR27 - [GEOGRAPHIC_DATA]" at bounding box center [913, 186] width 233 height 20
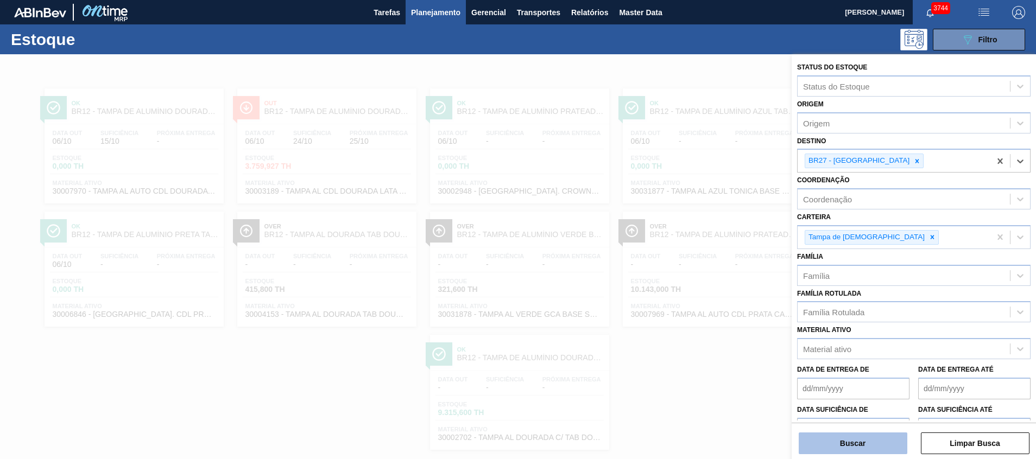
click at [843, 447] on button "Buscar" at bounding box center [853, 444] width 109 height 22
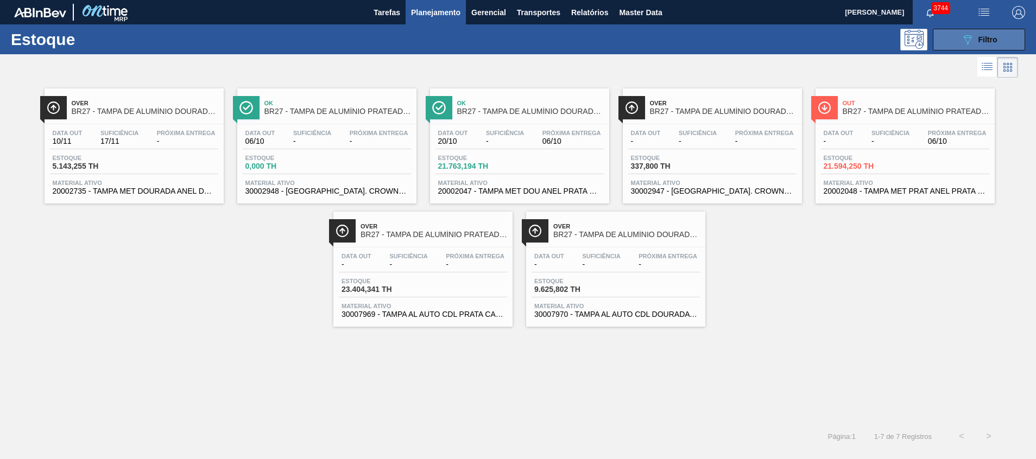
click at [955, 34] on button "089F7B8B-B2A5-4AFE-B5C0-19BA573D28AC Filtro" at bounding box center [979, 40] width 92 height 22
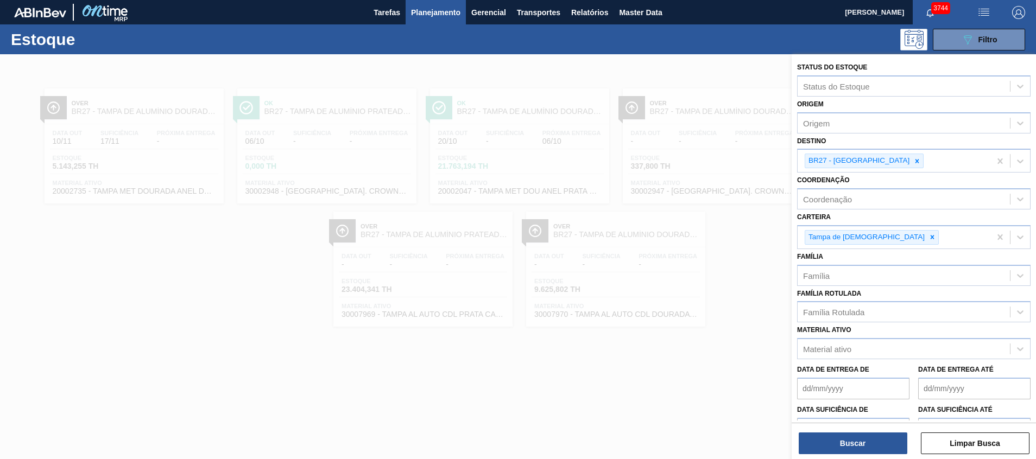
click at [629, 348] on div at bounding box center [518, 283] width 1036 height 459
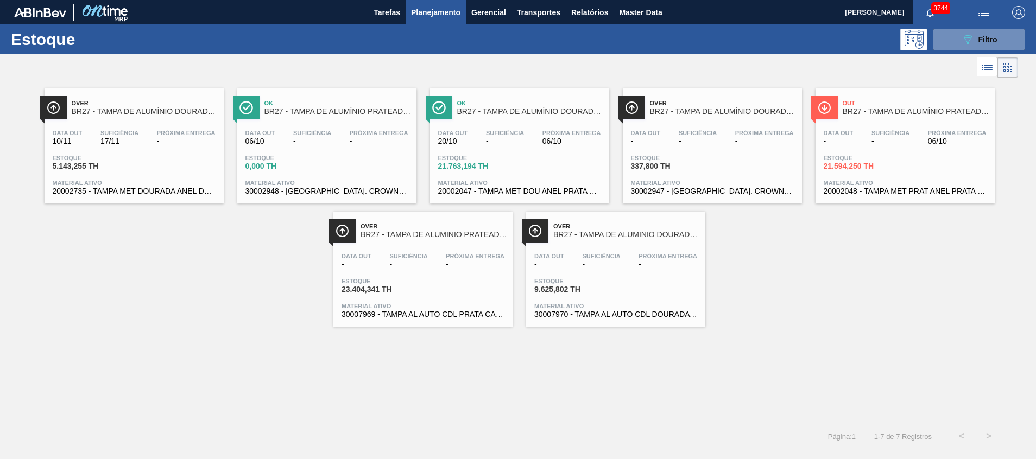
click at [687, 192] on span "30002947 - [GEOGRAPHIC_DATA]. CROWN; DOURADA; ISE" at bounding box center [712, 191] width 163 height 8
